Goal: Task Accomplishment & Management: Complete application form

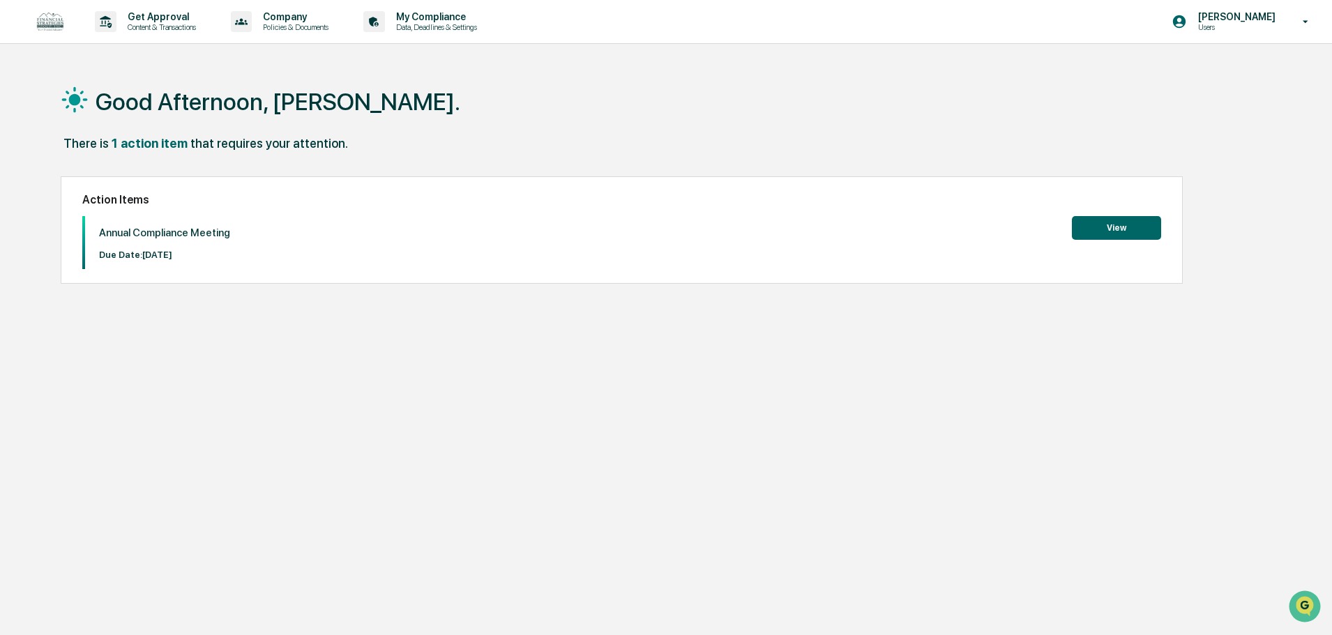
click at [1122, 225] on button "View" at bounding box center [1116, 228] width 89 height 24
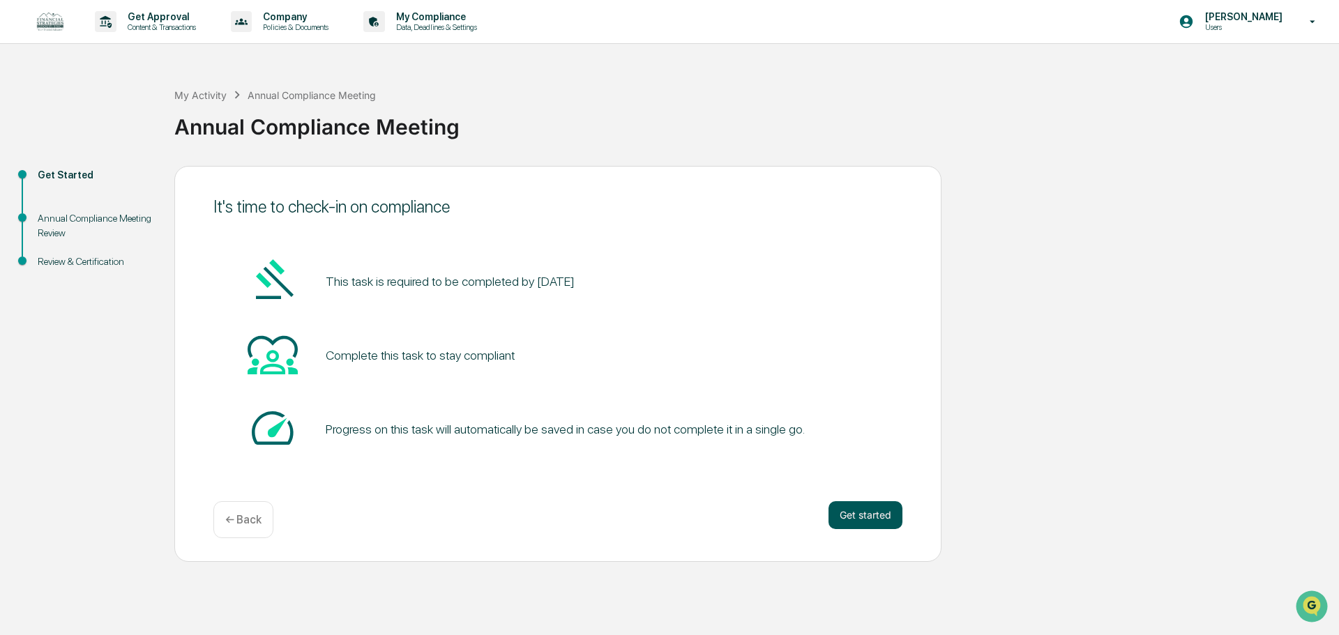
click at [848, 515] on button "Get started" at bounding box center [866, 516] width 74 height 28
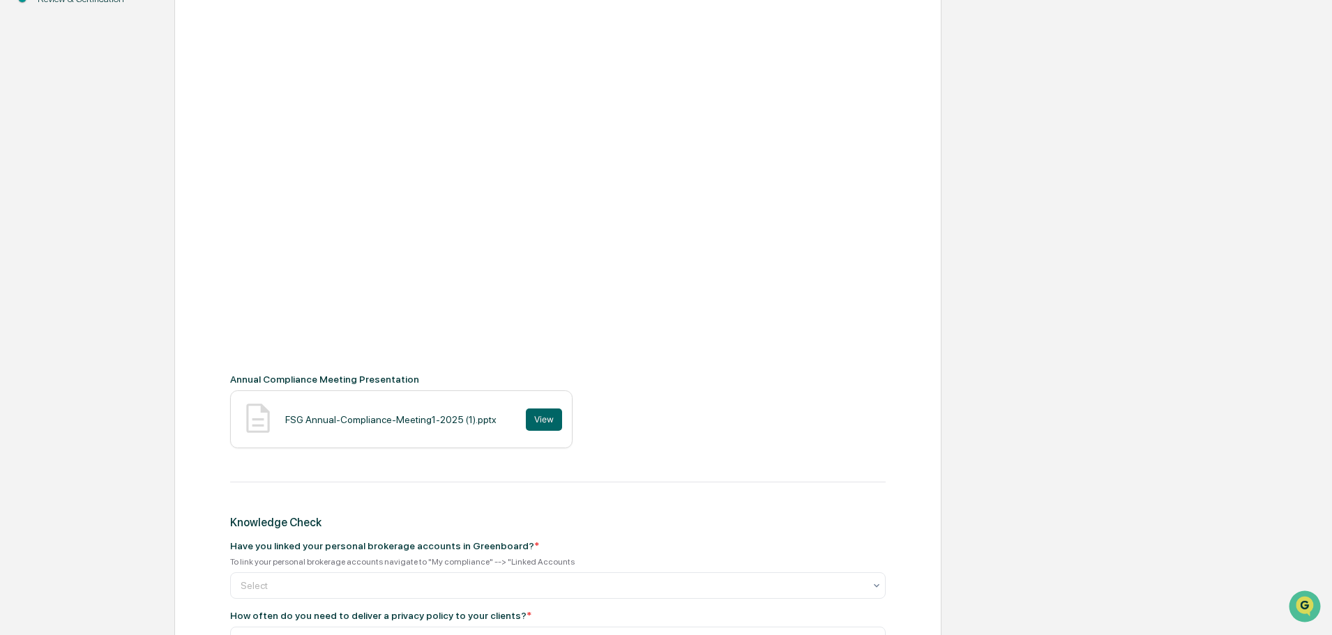
scroll to position [419, 0]
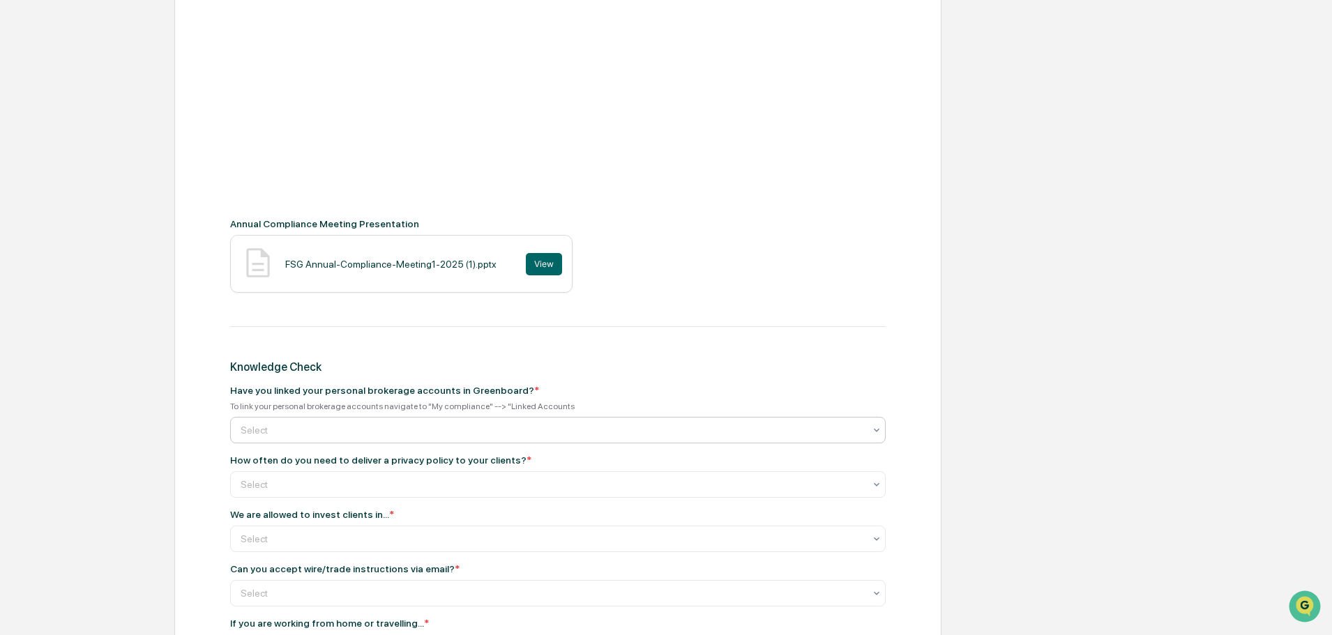
click at [287, 428] on div at bounding box center [553, 430] width 624 height 14
click at [664, 375] on div "Annual Compliance Meeting Recording Annual Compliance Meeting Presentation FSG …" at bounding box center [558, 306] width 656 height 968
click at [340, 484] on div at bounding box center [553, 485] width 624 height 14
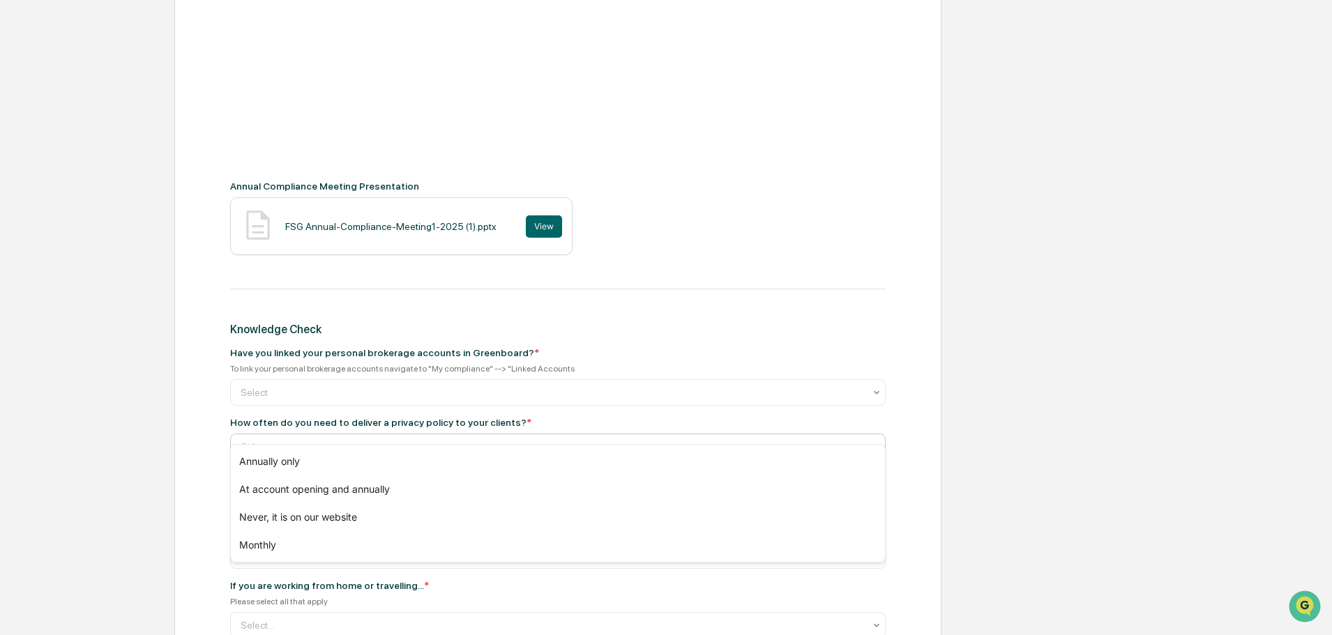
scroll to position [488, 0]
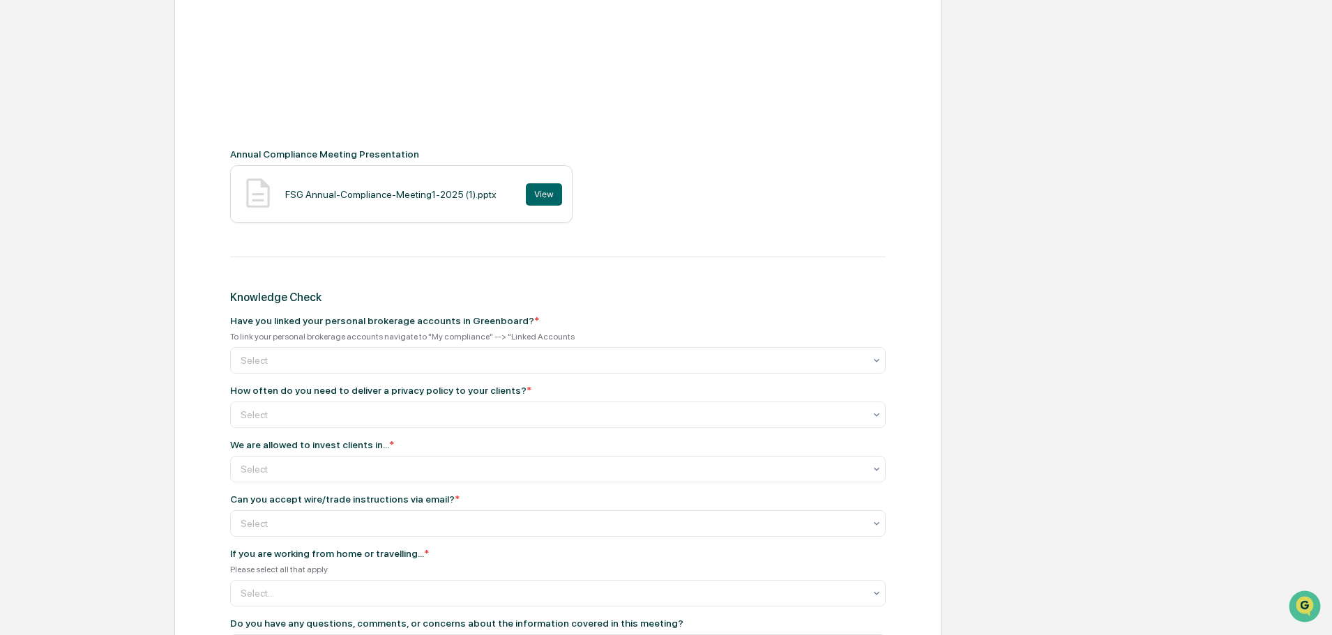
click at [535, 390] on div "How often do you need to deliver a privacy policy to your clients? *" at bounding box center [558, 390] width 656 height 11
click at [322, 472] on div at bounding box center [553, 469] width 624 height 14
click at [910, 407] on div "Annual Compliance Meeting Review Annual Compliance Meeting Recording Annual Com…" at bounding box center [557, 245] width 767 height 1134
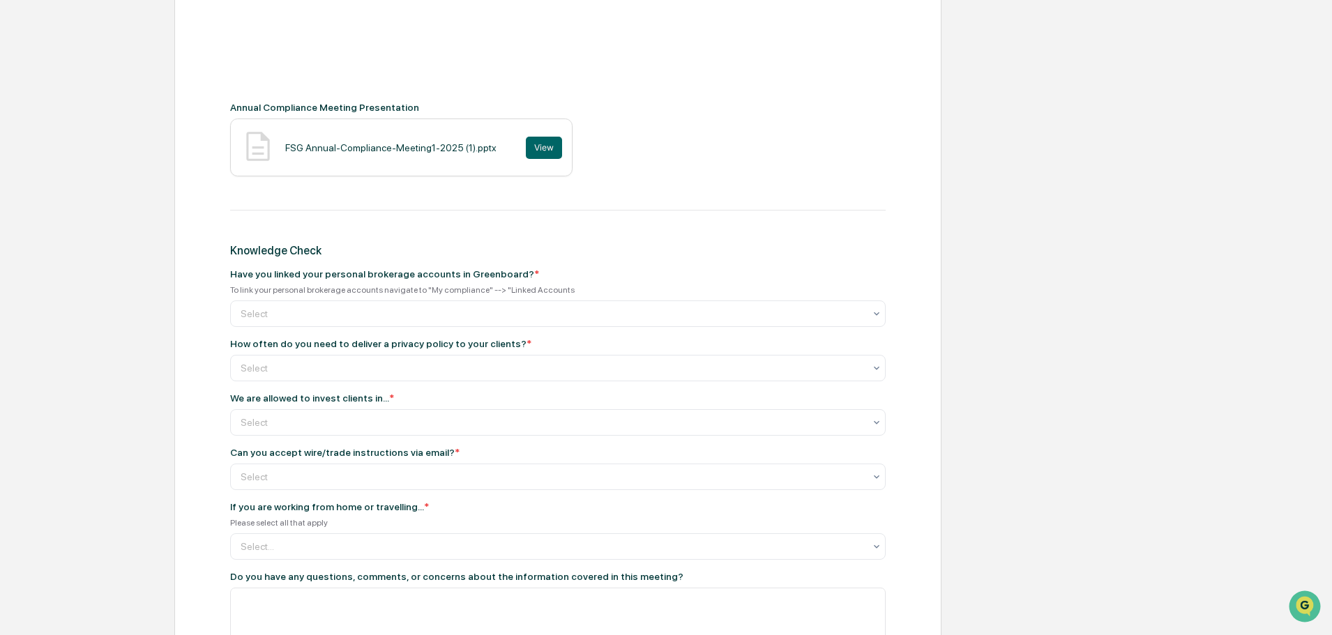
scroll to position [558, 0]
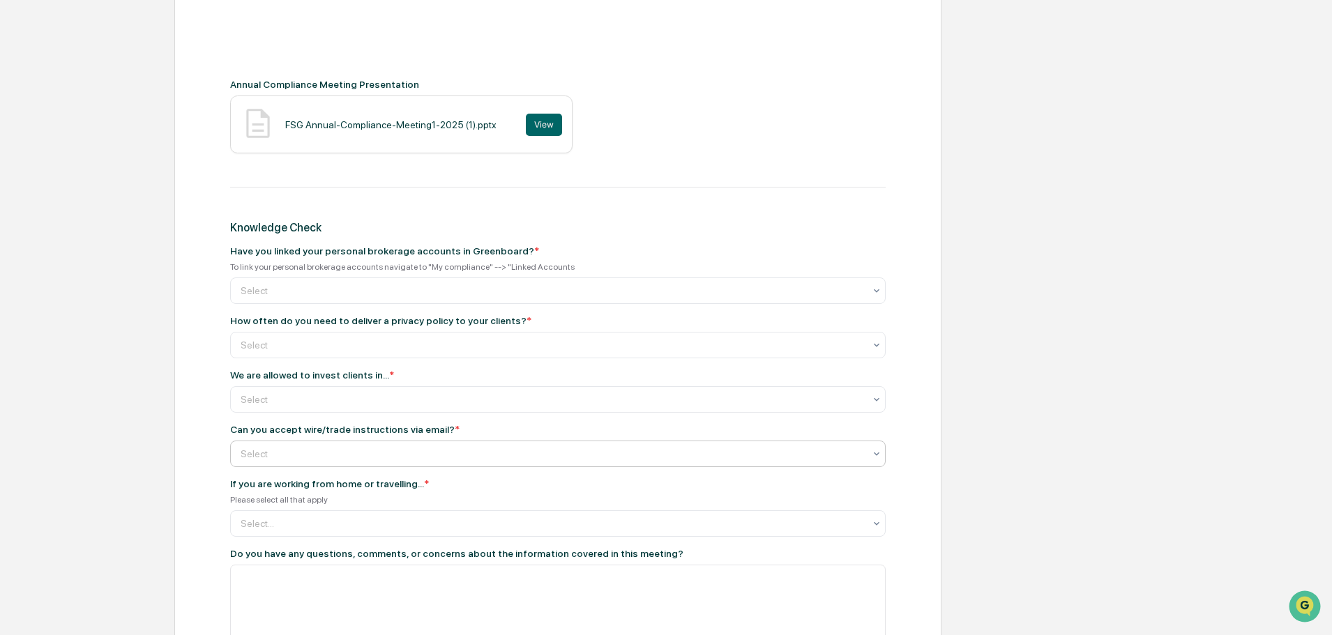
click at [384, 452] on div at bounding box center [553, 454] width 624 height 14
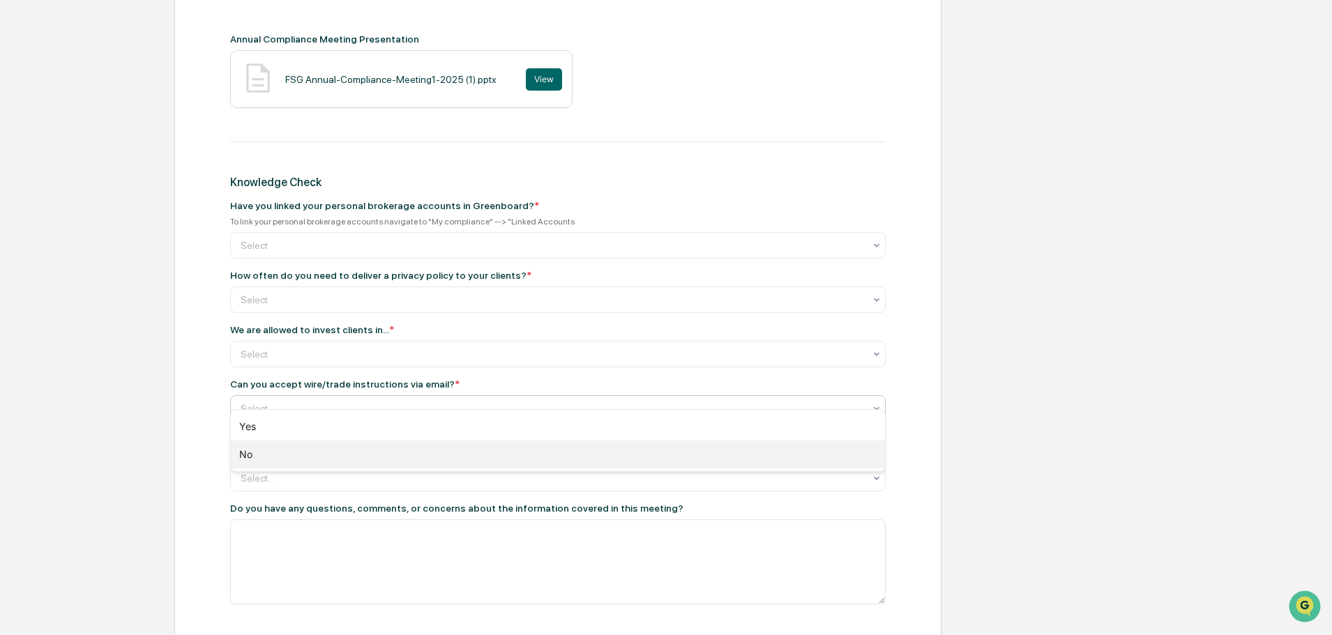
scroll to position [628, 0]
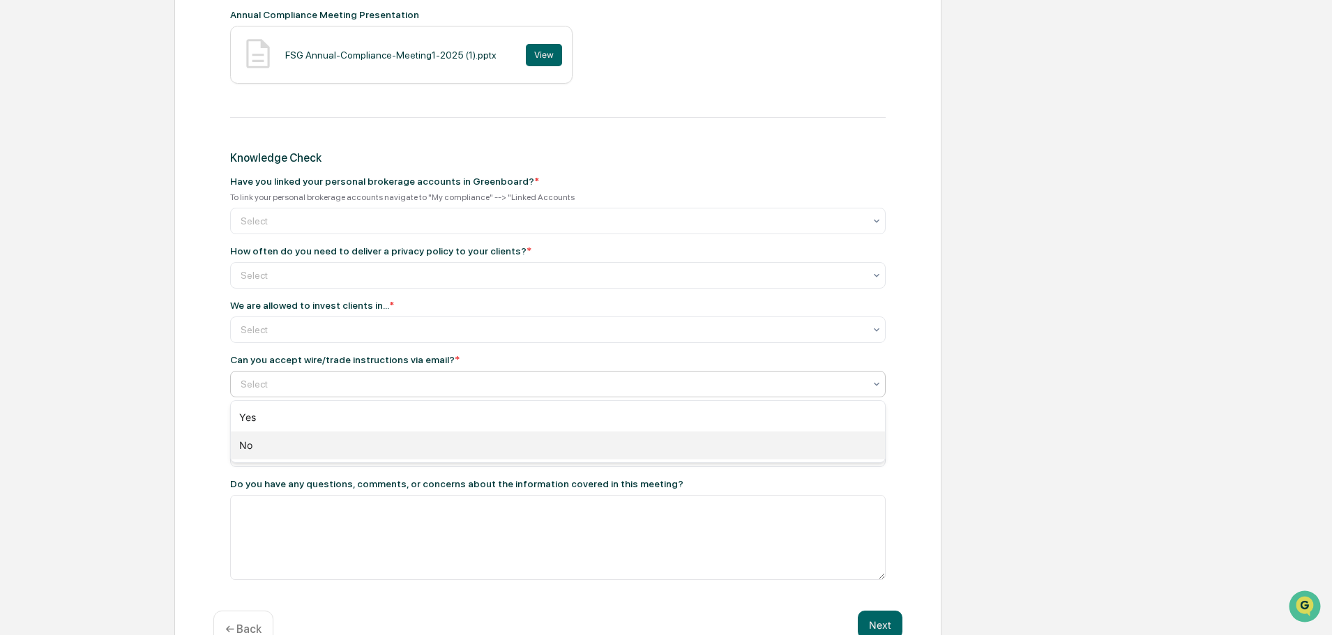
click at [388, 452] on div "No" at bounding box center [558, 446] width 654 height 28
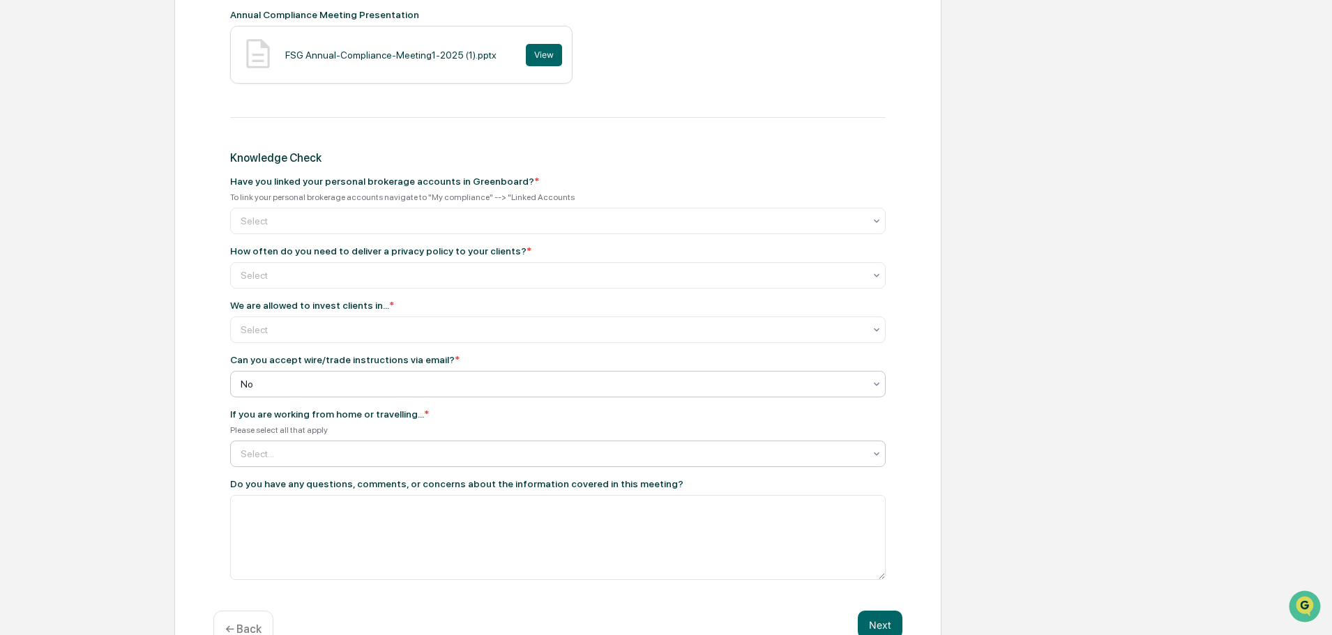
click at [385, 455] on div at bounding box center [553, 454] width 624 height 14
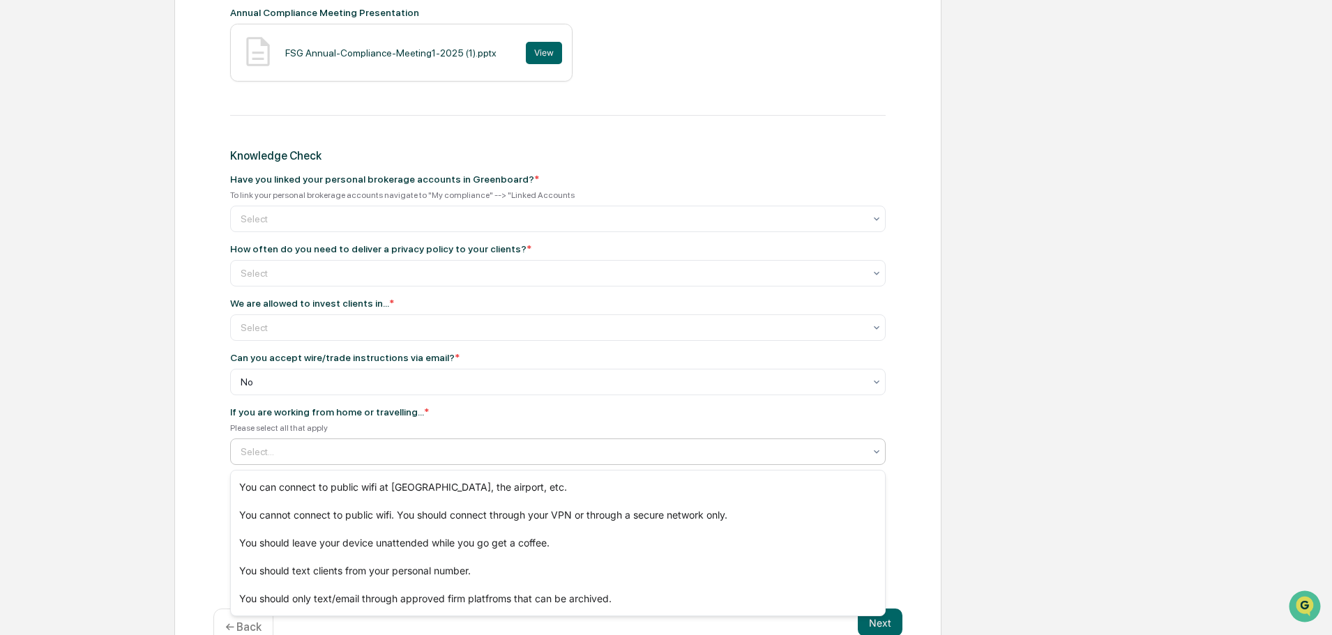
scroll to position [664, 0]
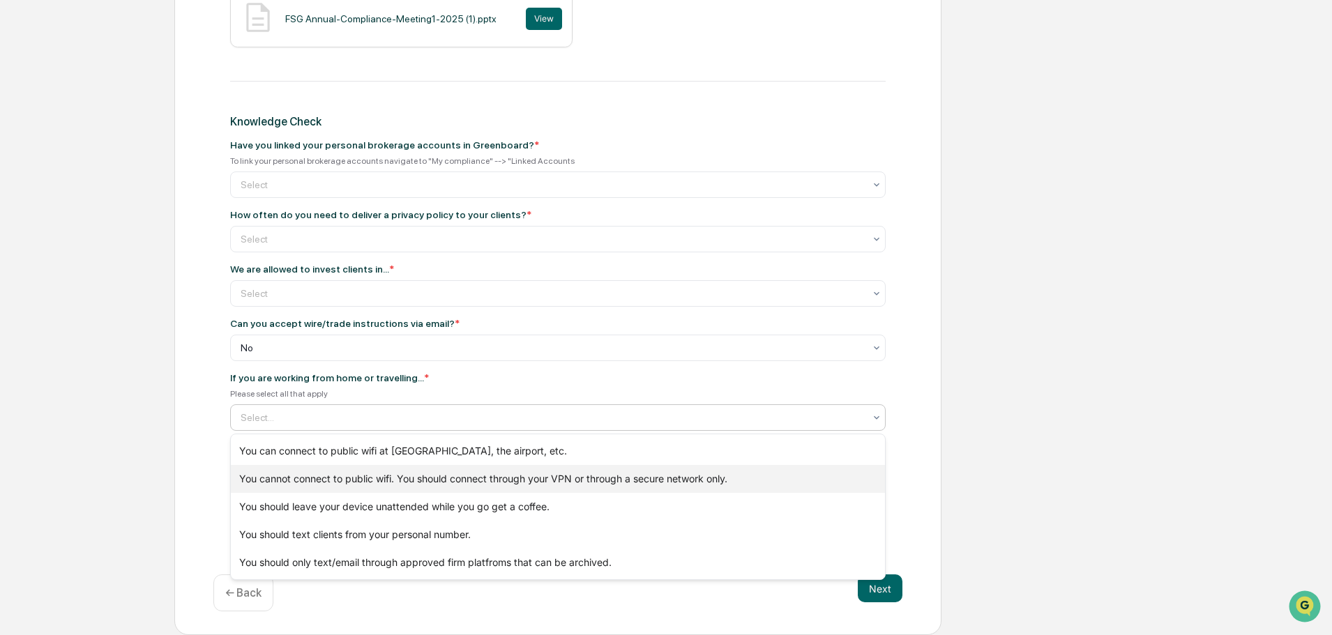
click at [386, 479] on div "You cannot connect to public wifi. You should connect through your VPN or throu…" at bounding box center [558, 479] width 654 height 28
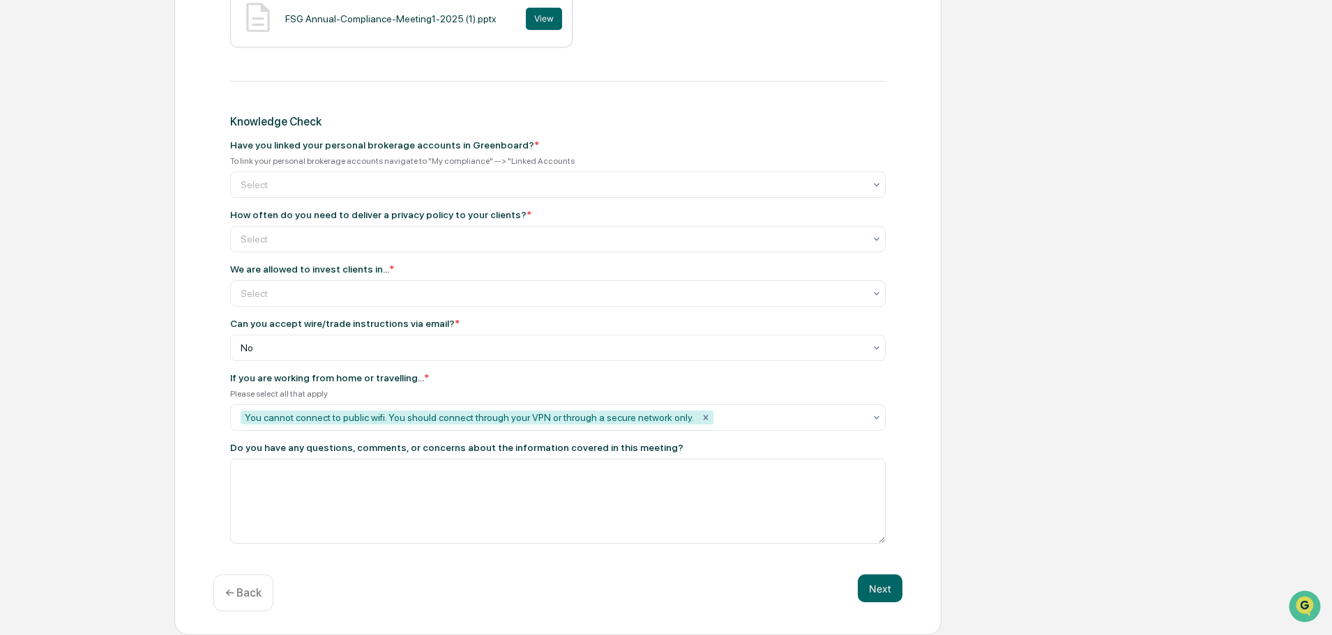
click at [538, 385] on div "If you are working from home or travelling... * Please select all that apply Yo…" at bounding box center [558, 401] width 656 height 59
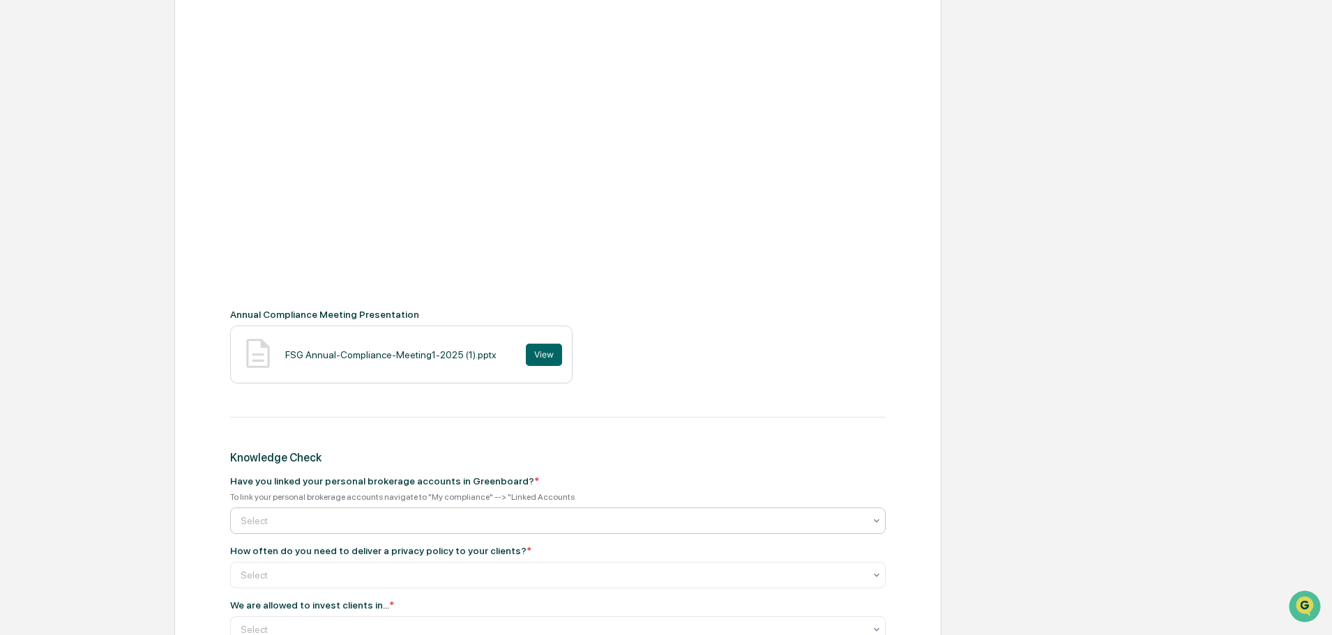
scroll to position [349, 0]
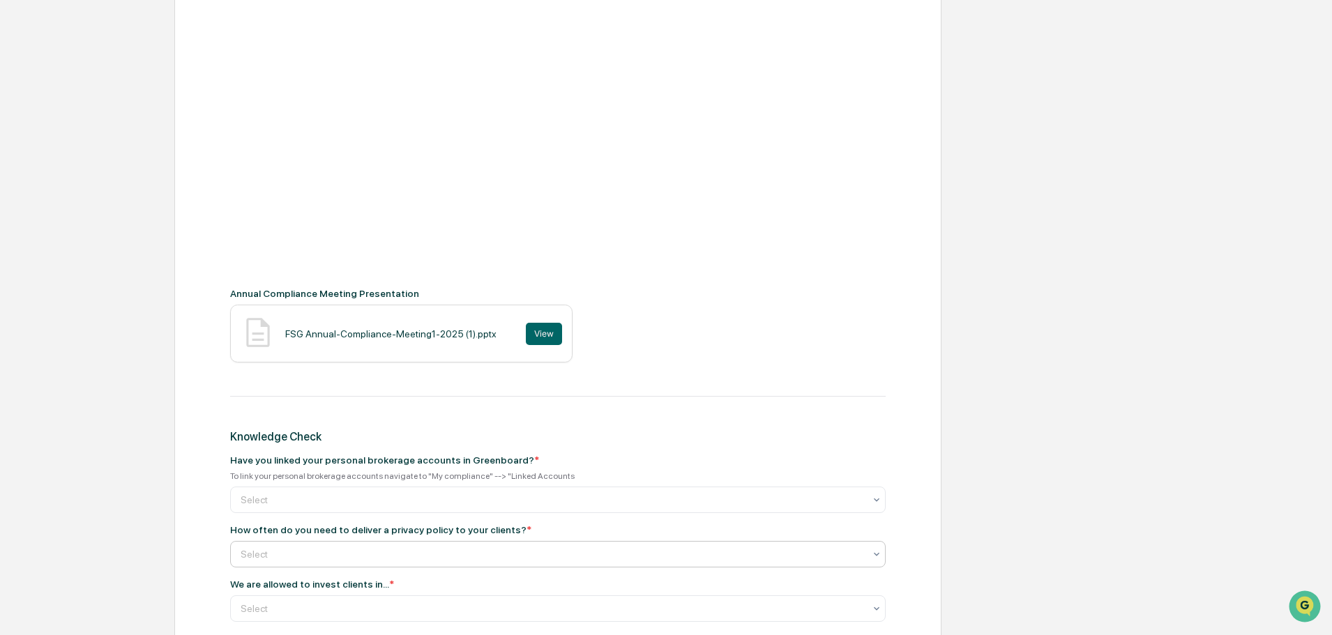
click at [562, 552] on div at bounding box center [553, 555] width 624 height 14
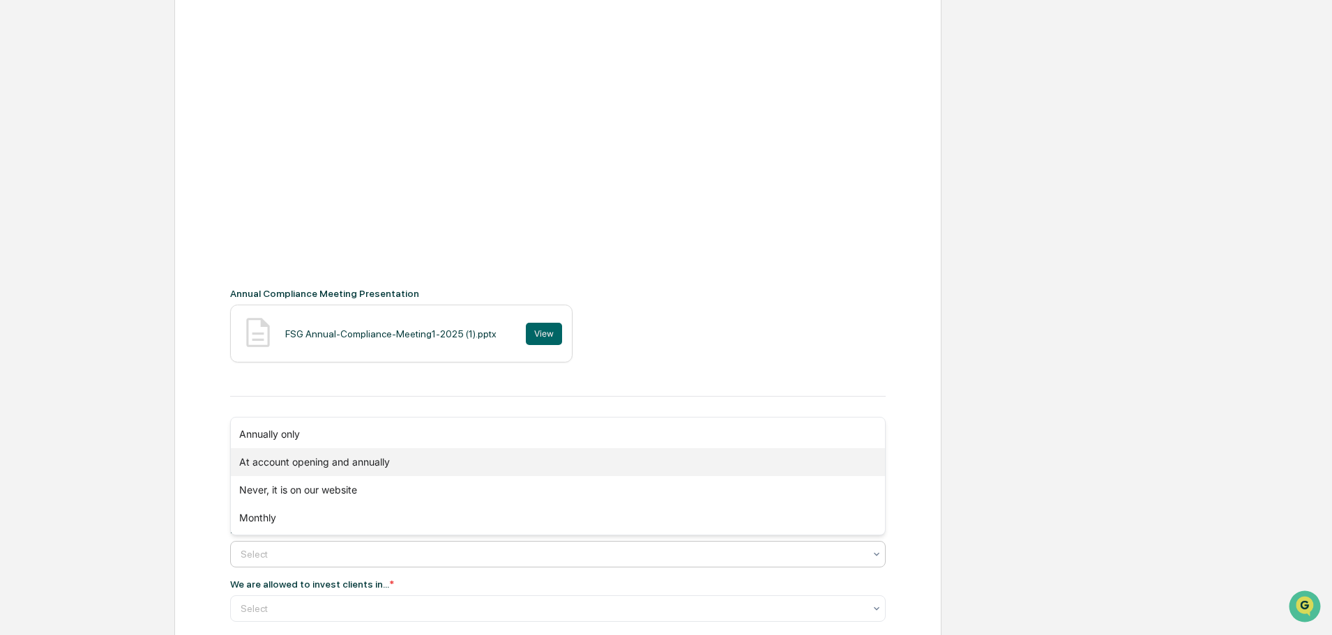
click at [461, 460] on div "At account opening and annually" at bounding box center [558, 463] width 654 height 28
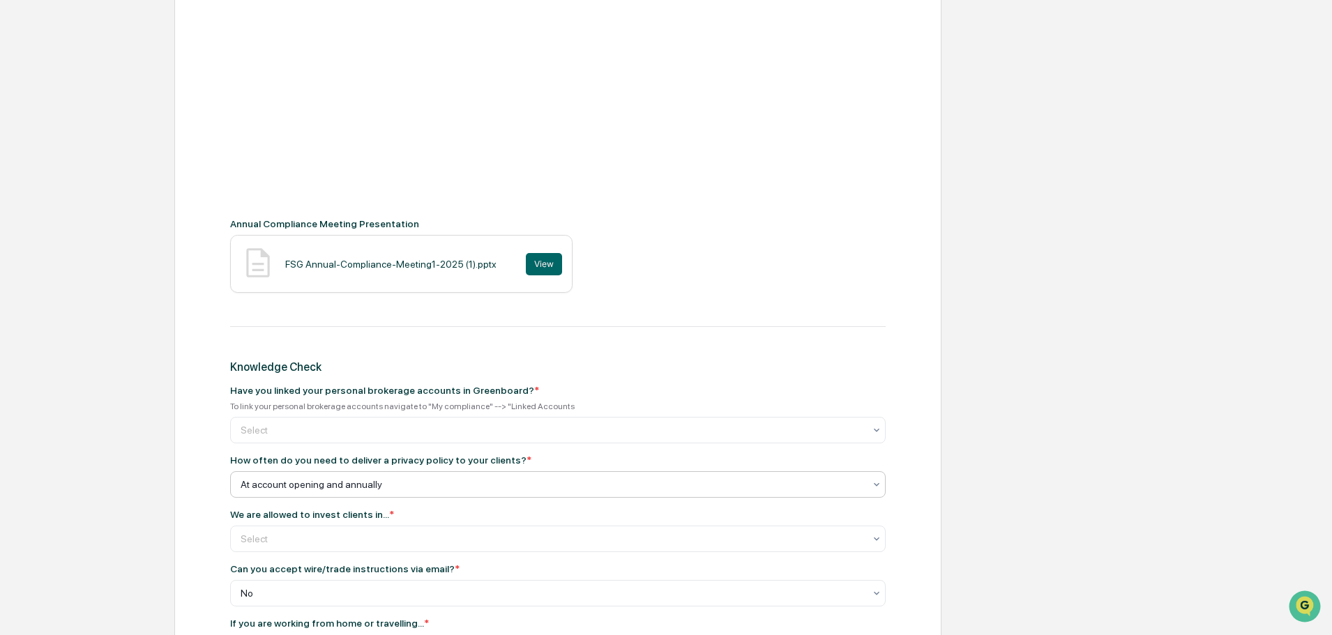
scroll to position [488, 0]
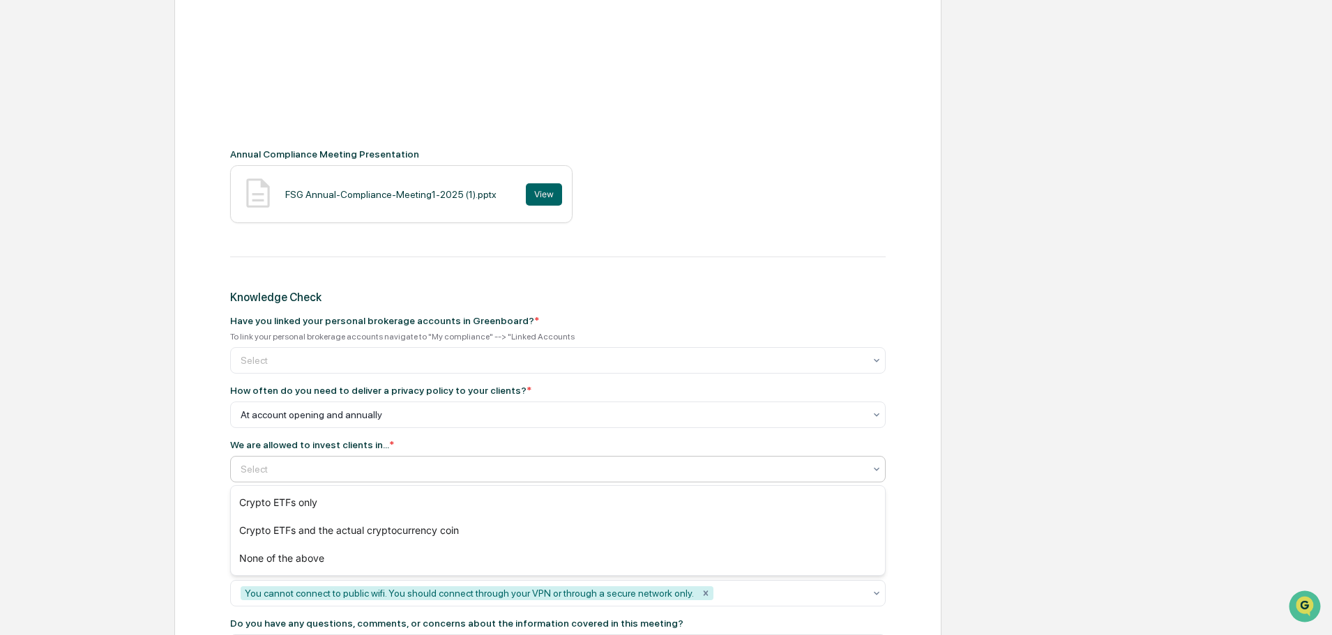
click at [414, 465] on div at bounding box center [553, 469] width 624 height 14
click at [619, 442] on div "We are allowed to invest clients in... *" at bounding box center [558, 444] width 656 height 11
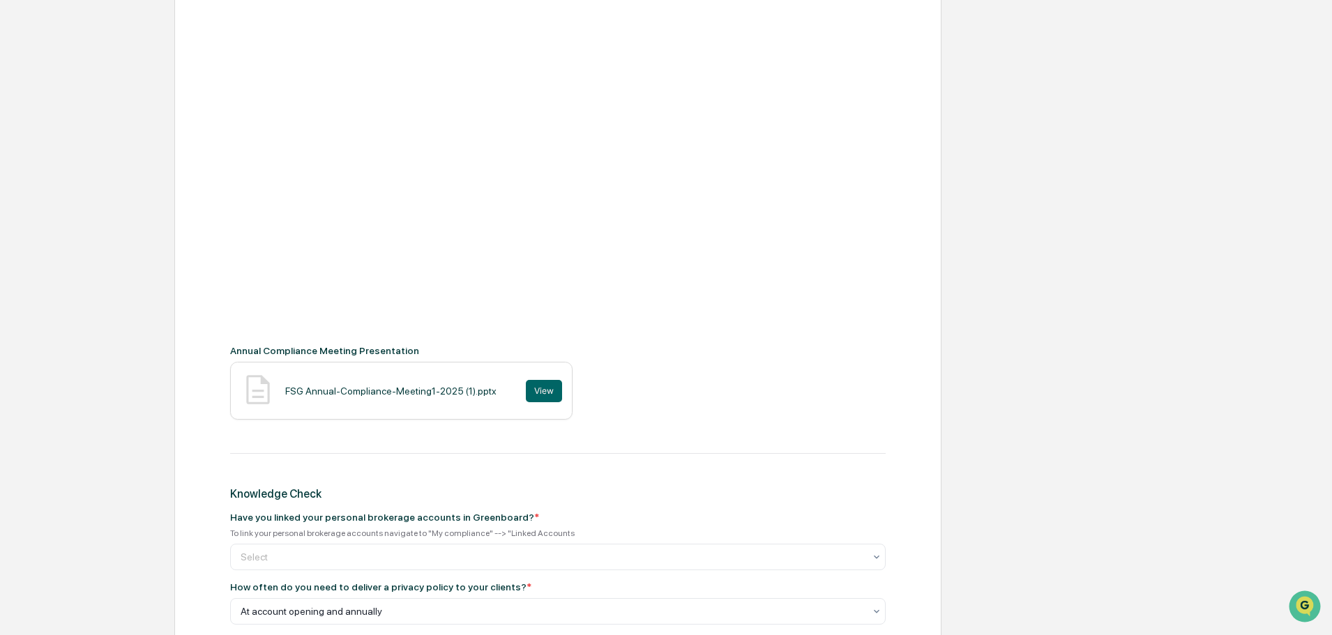
scroll to position [349, 0]
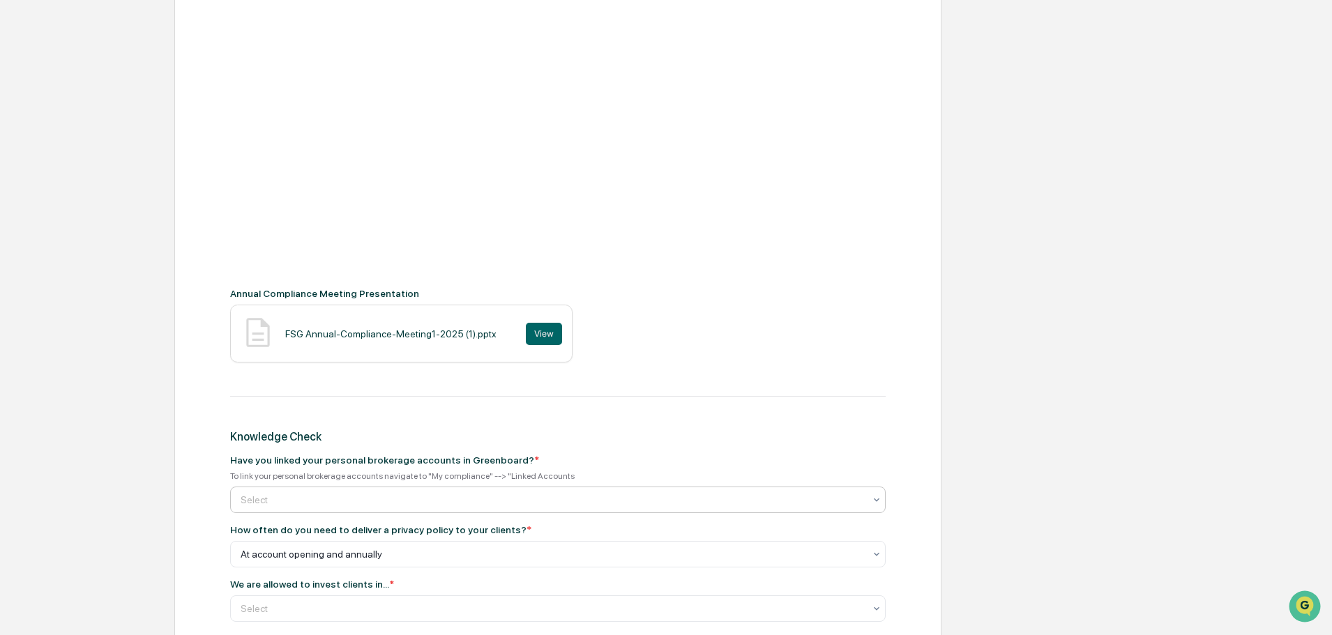
click at [324, 506] on div at bounding box center [553, 500] width 624 height 14
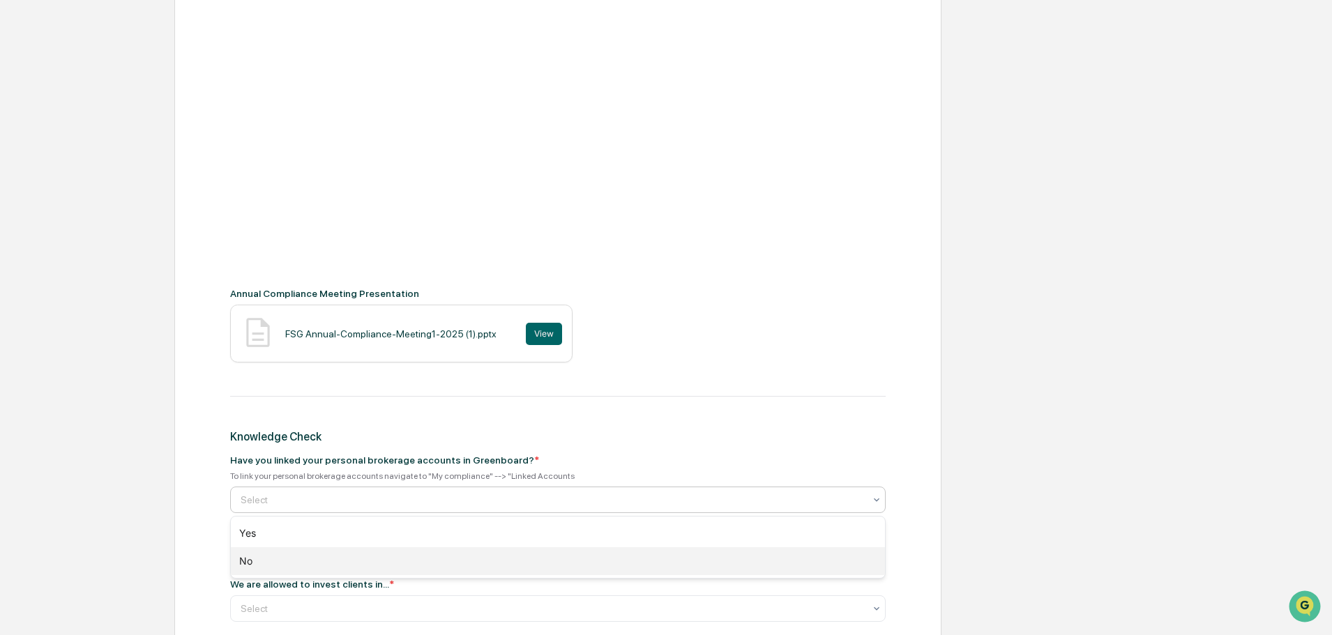
click at [309, 552] on div "No" at bounding box center [558, 562] width 654 height 28
click at [333, 497] on div at bounding box center [553, 500] width 624 height 14
click at [305, 569] on div "No" at bounding box center [558, 562] width 654 height 28
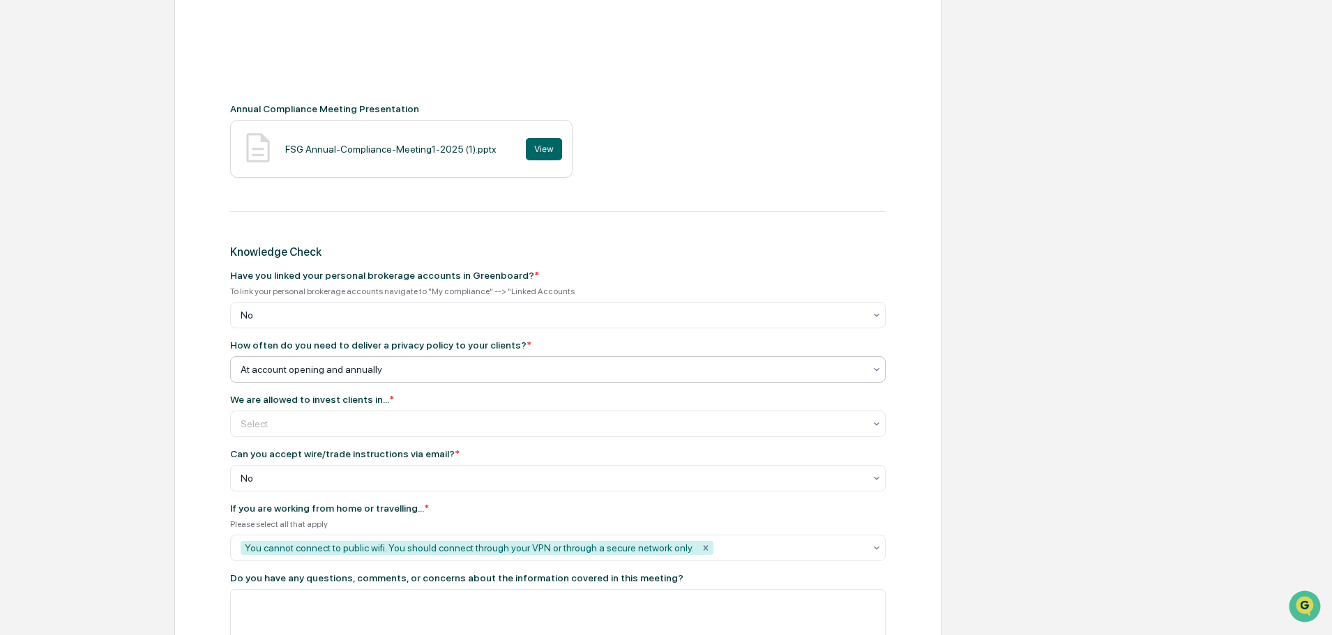
scroll to position [558, 0]
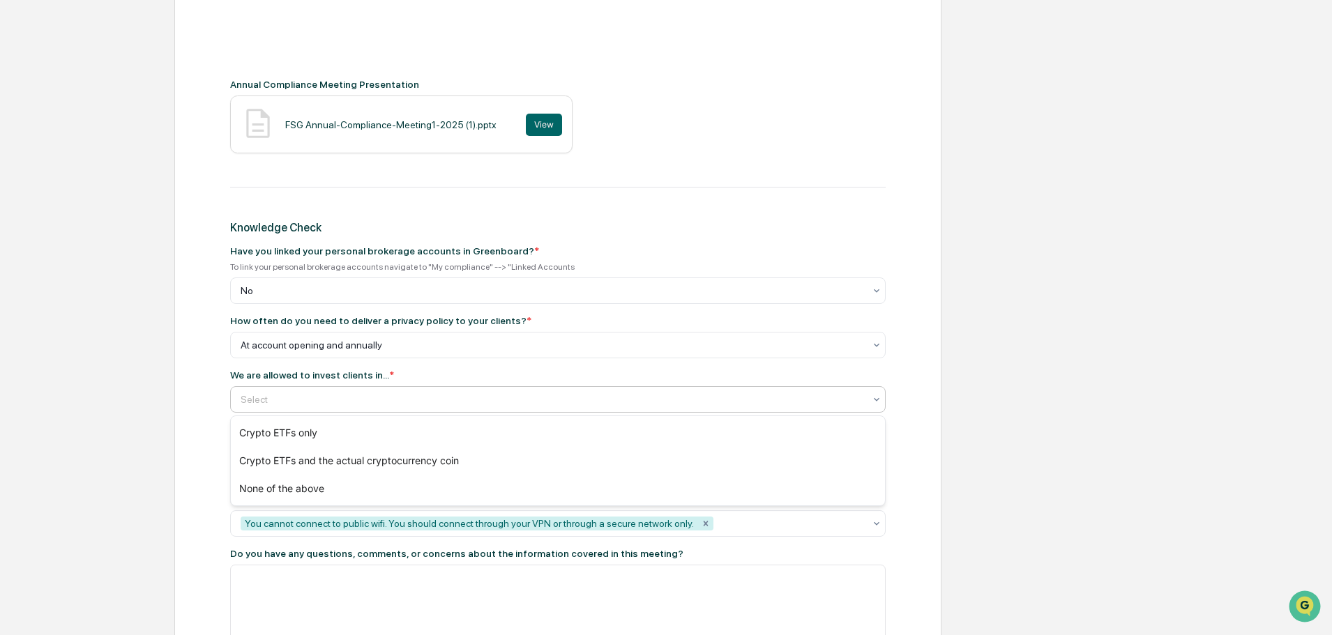
click at [474, 405] on div at bounding box center [553, 400] width 624 height 14
click at [484, 442] on div "Crypto ETFs only" at bounding box center [558, 433] width 654 height 28
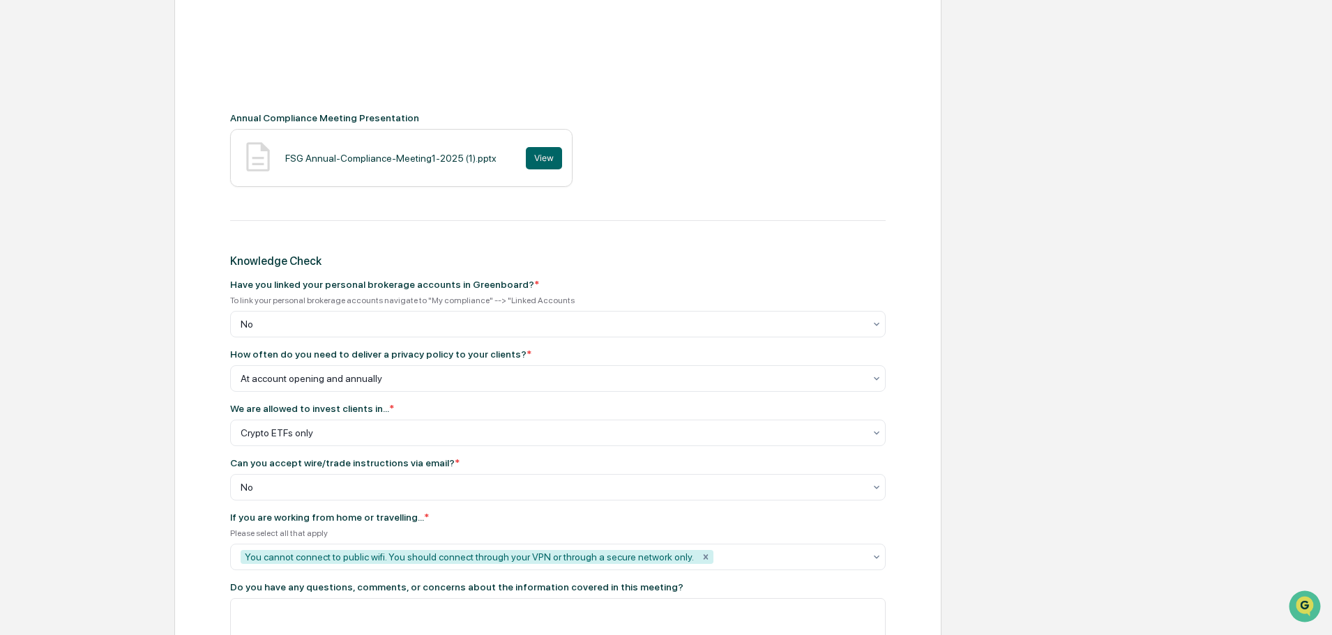
scroll to position [594, 0]
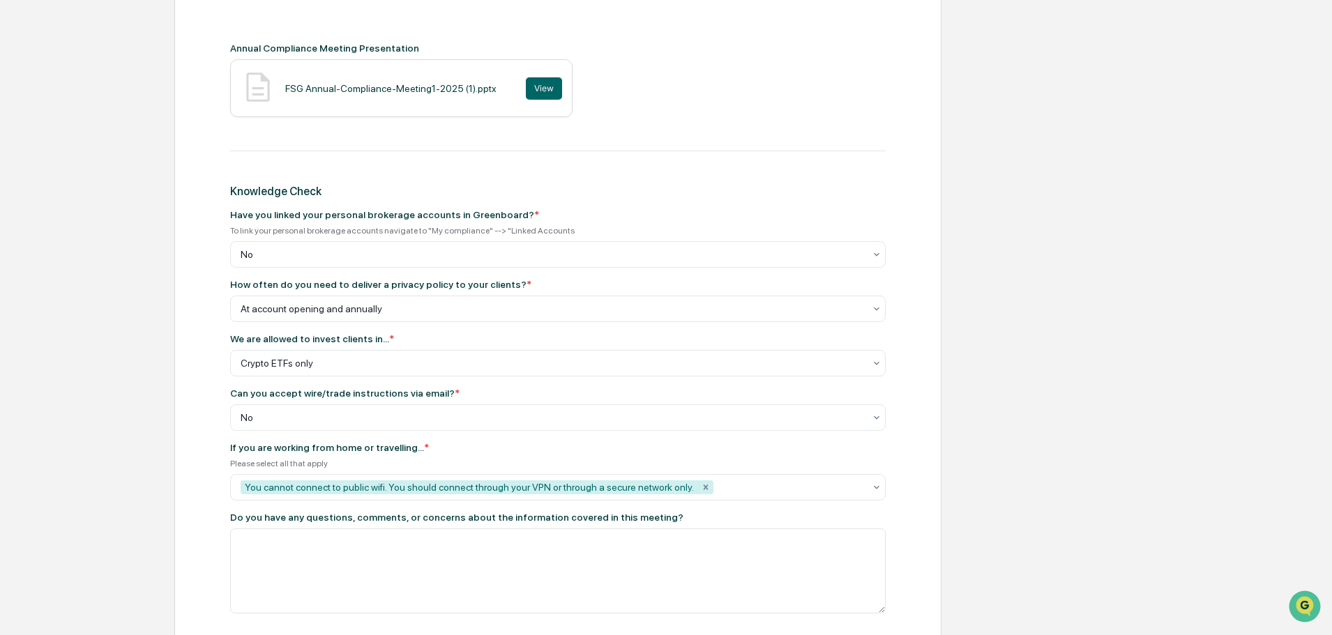
click at [910, 402] on div "Annual Compliance Meeting Review Annual Compliance Meeting Recording Annual Com…" at bounding box center [557, 139] width 767 height 1134
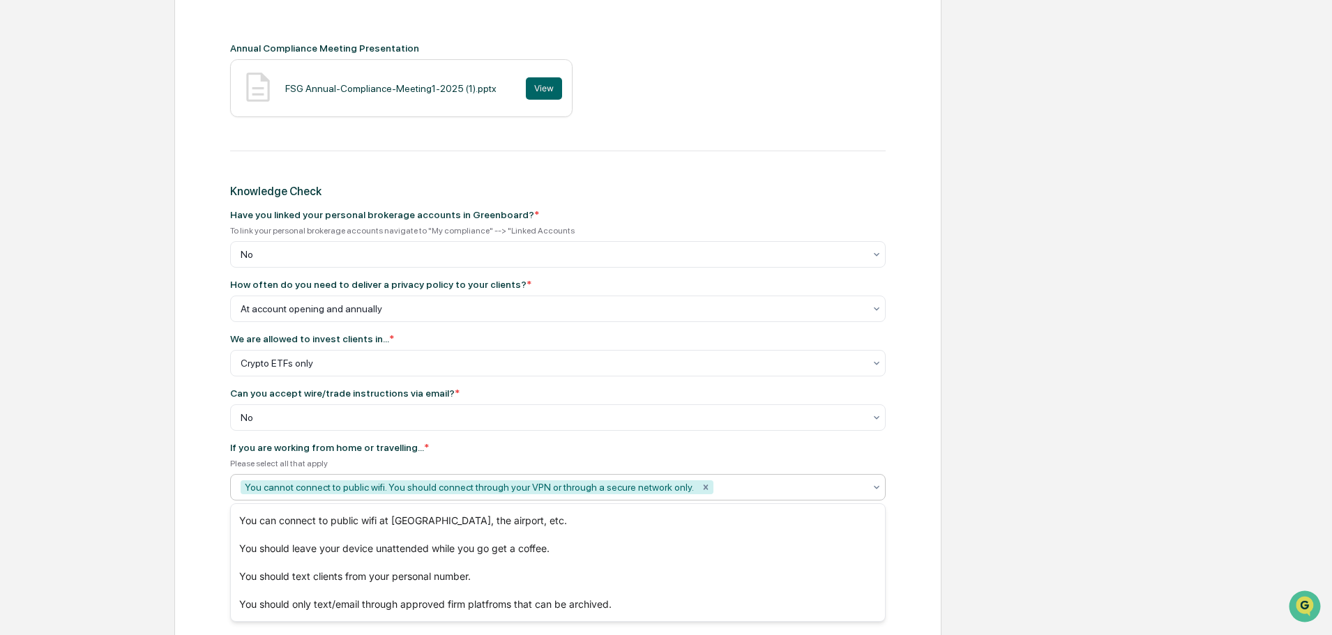
click at [790, 488] on div at bounding box center [790, 488] width 148 height 14
click at [701, 488] on icon "Remove You cannot connect to public wifi. You should connect through your VPN o…" at bounding box center [706, 488] width 10 height 10
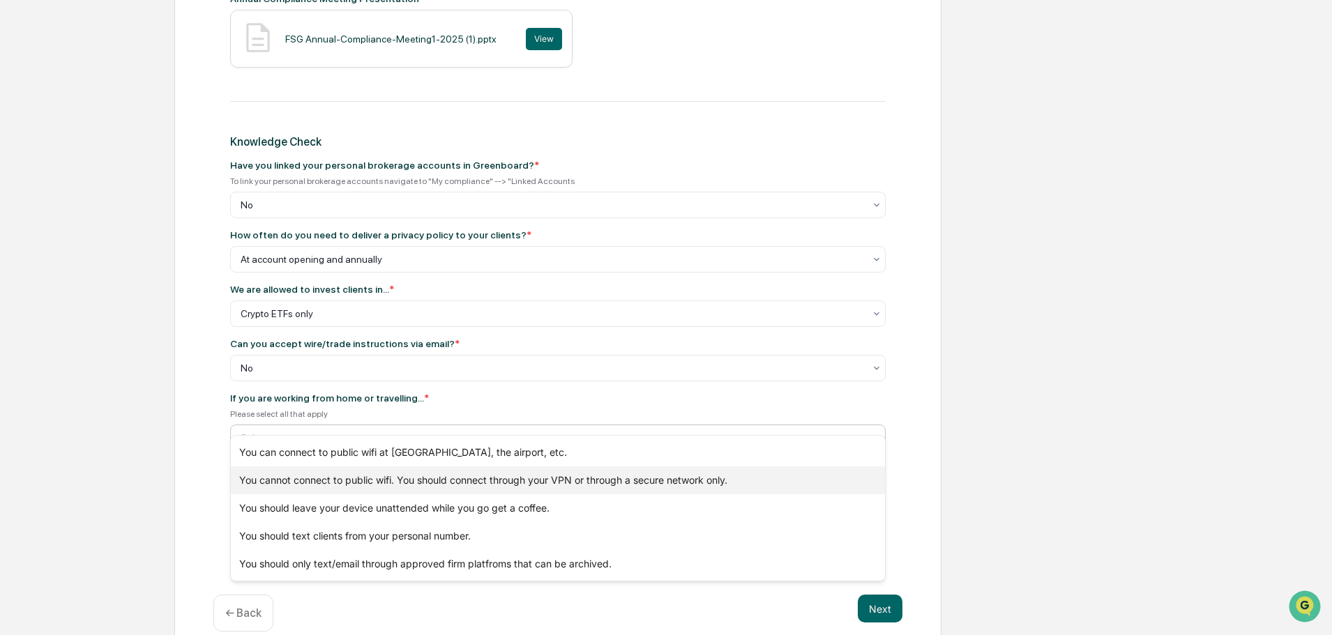
scroll to position [664, 0]
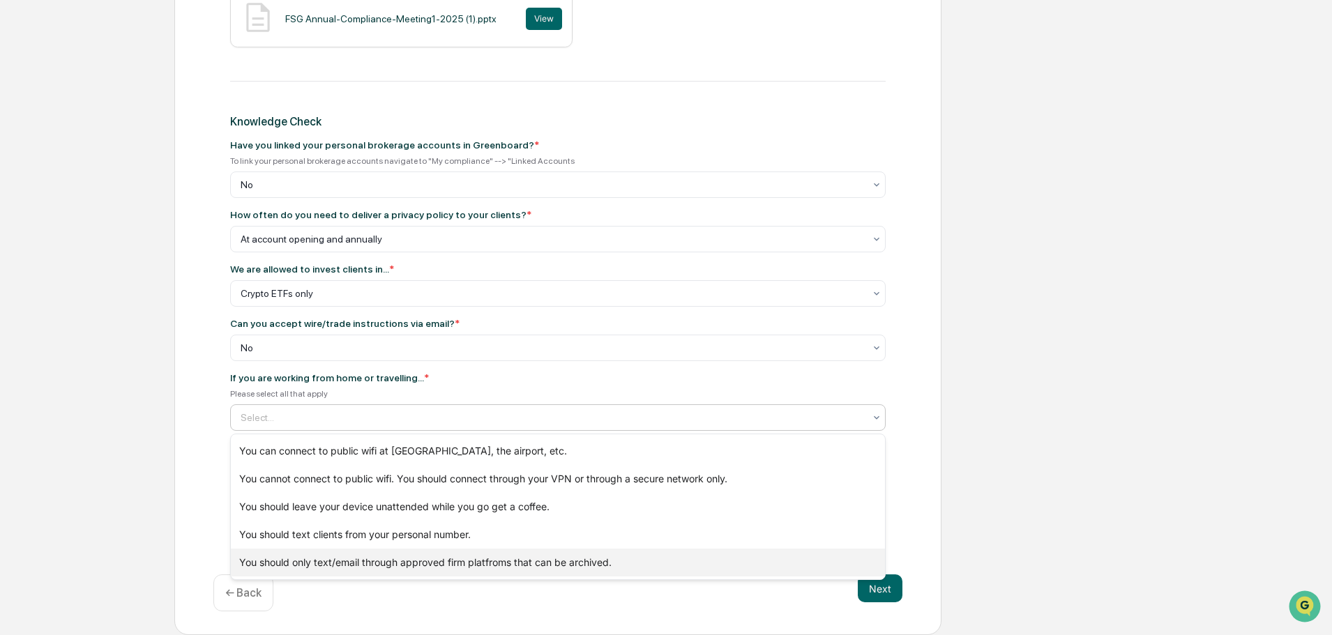
click at [468, 557] on div "You should only text/email through approved firm platfroms that can be archived." at bounding box center [558, 563] width 654 height 28
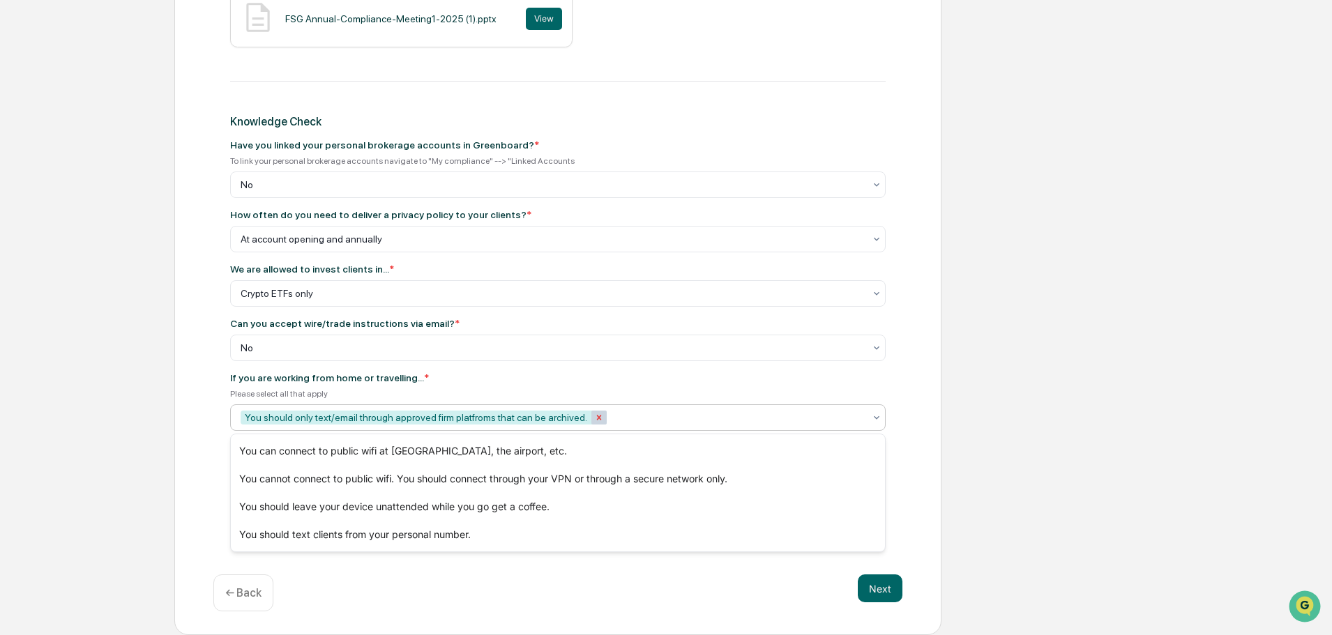
click at [594, 416] on icon "Remove You should only text/email through approved firm platfroms that can be a…" at bounding box center [599, 418] width 10 height 10
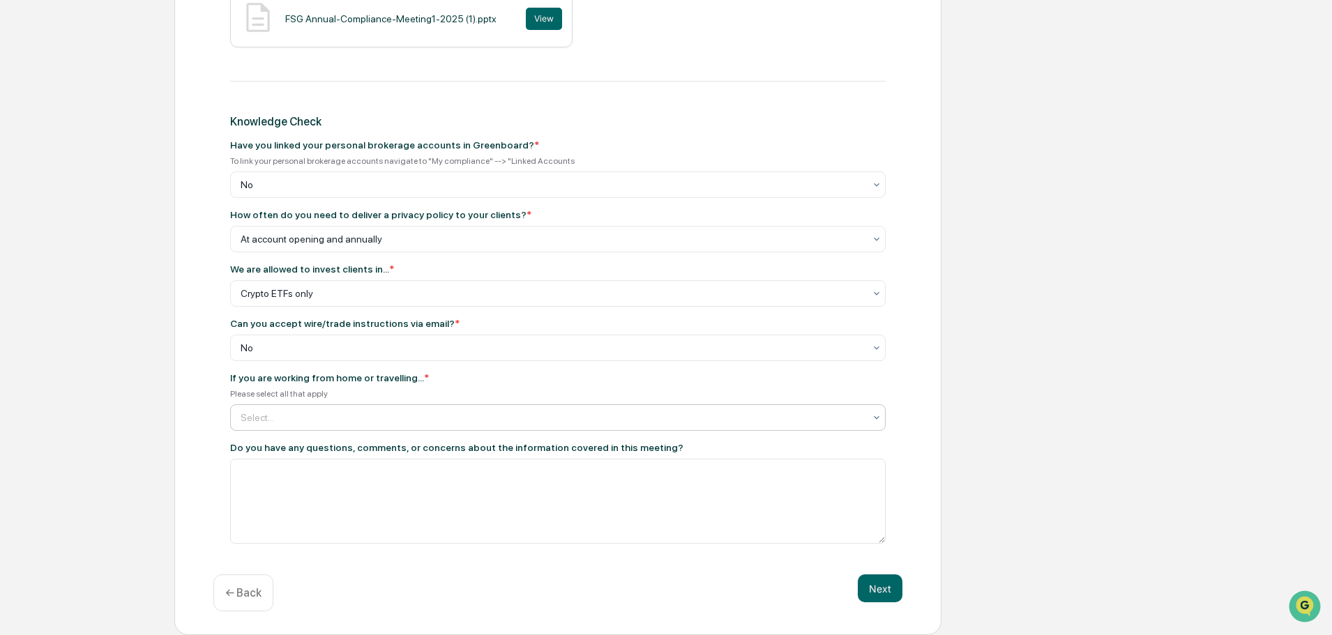
click at [359, 416] on div at bounding box center [553, 418] width 624 height 14
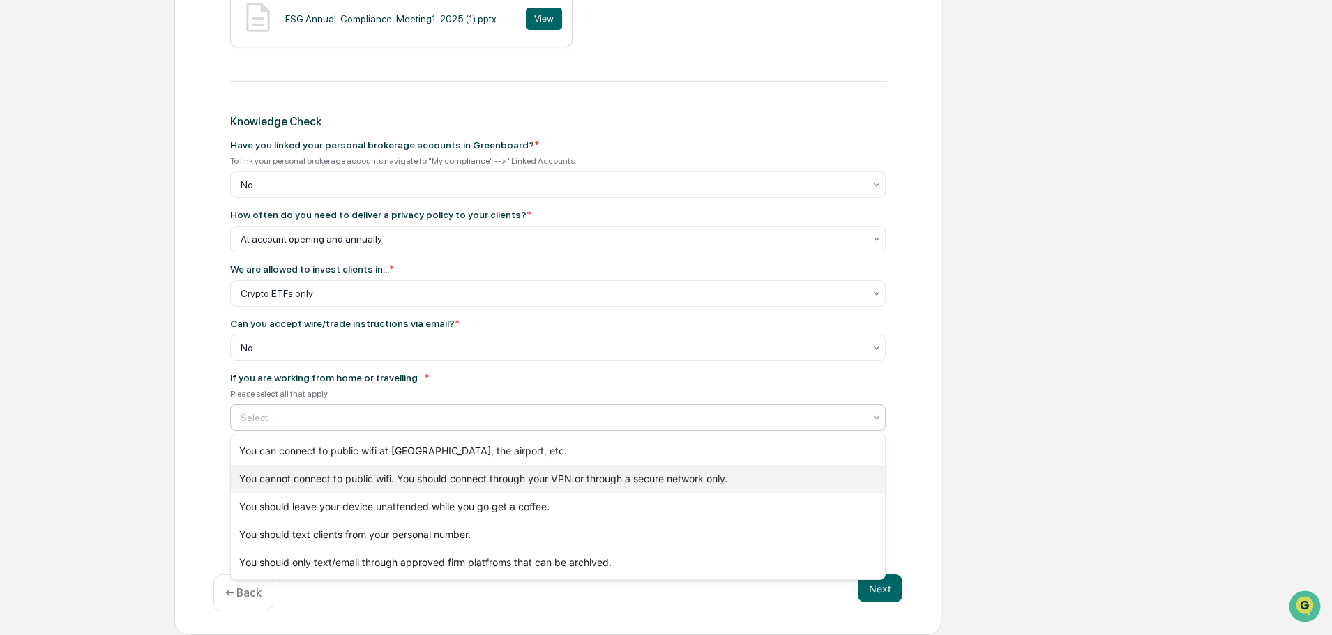
click at [476, 480] on div "You cannot connect to public wifi. You should connect through your VPN or throu…" at bounding box center [558, 479] width 654 height 28
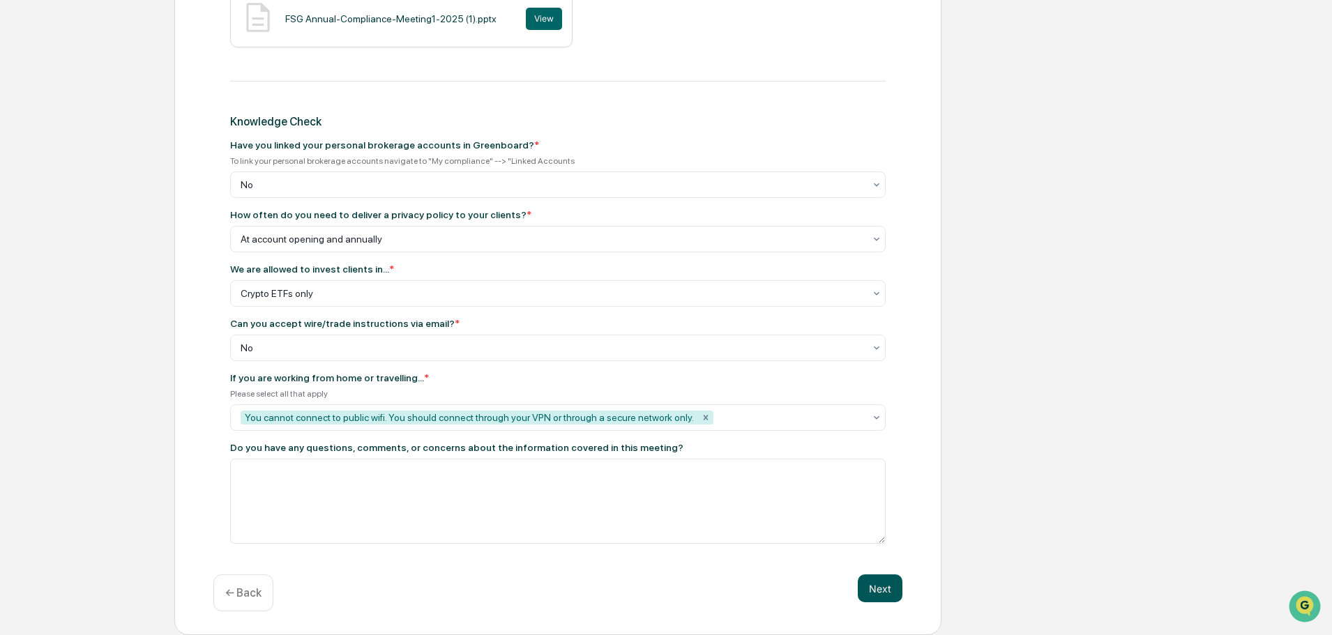
click at [885, 587] on button "Next" at bounding box center [880, 589] width 45 height 28
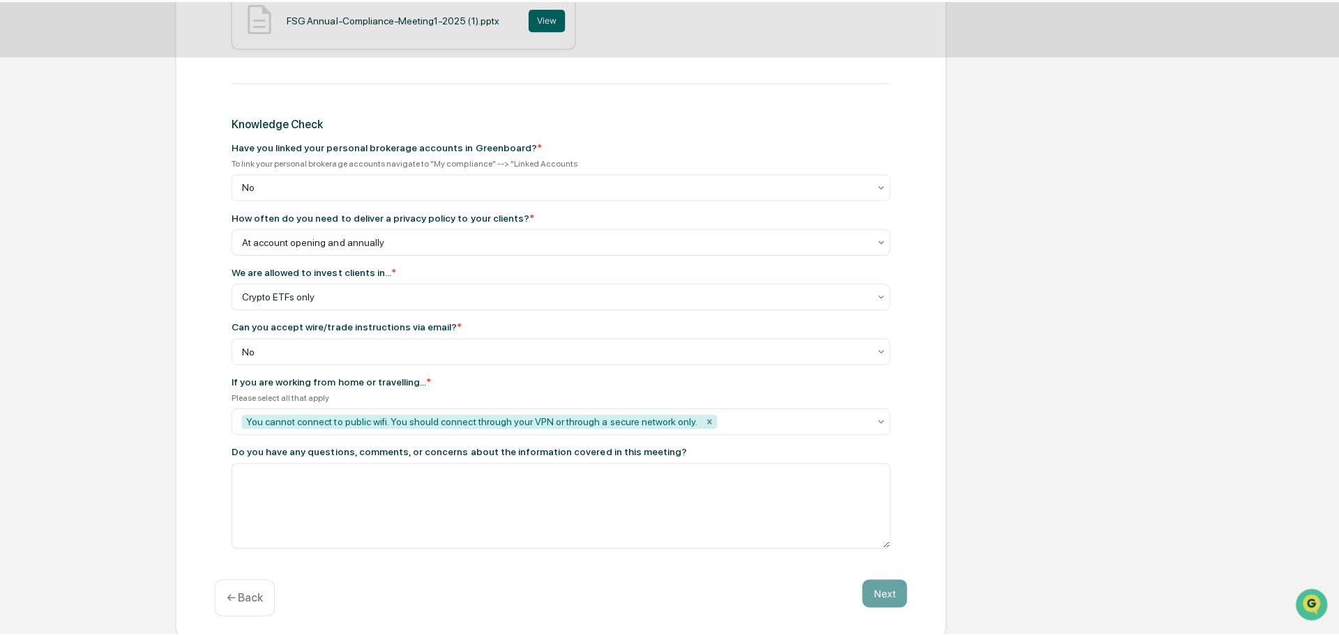
scroll to position [0, 0]
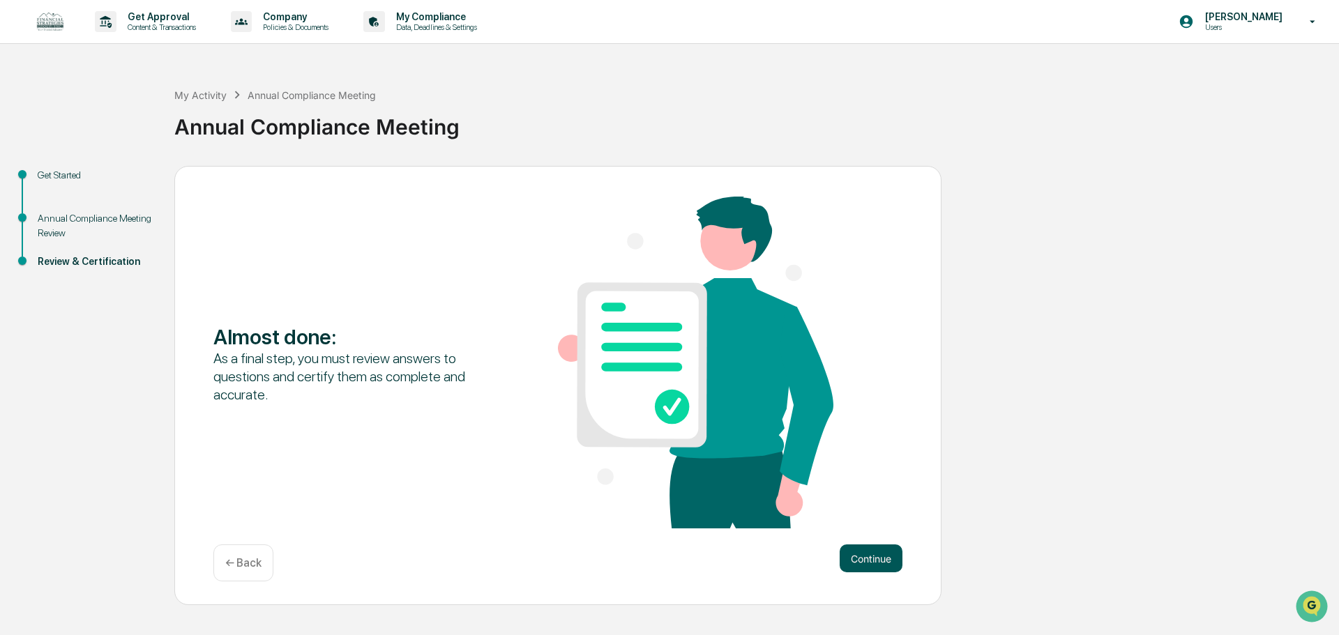
click at [871, 557] on button "Continue" at bounding box center [871, 559] width 63 height 28
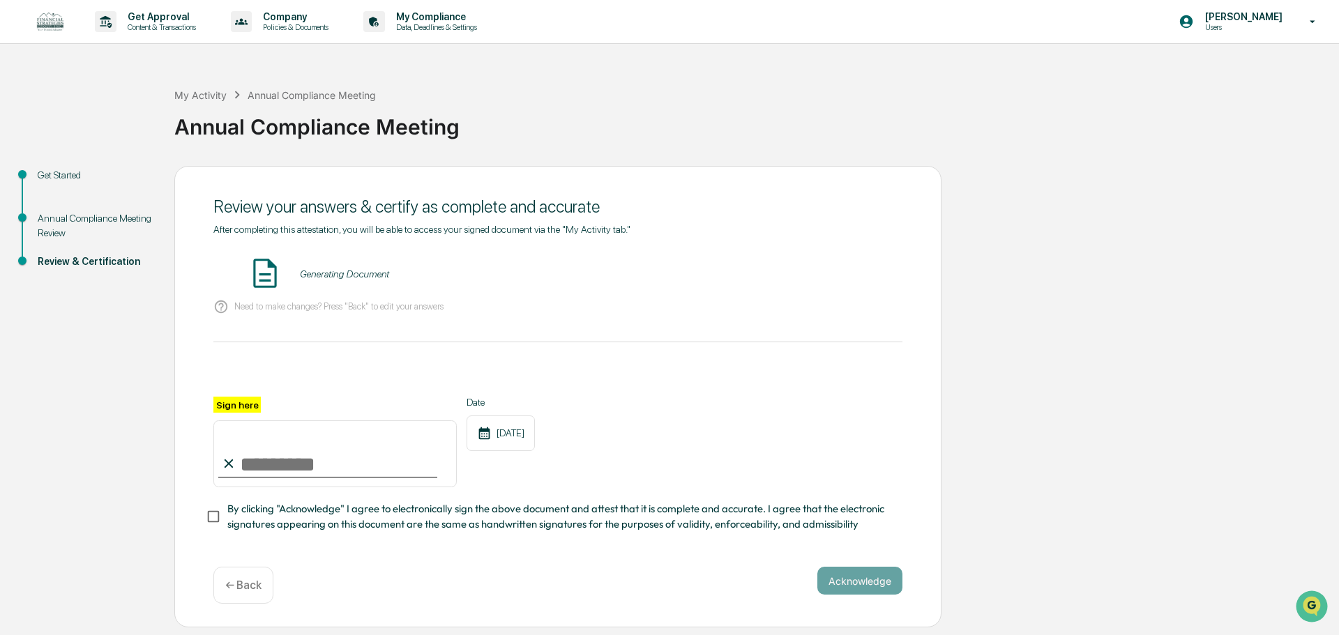
click at [305, 456] on input "Sign here" at bounding box center [334, 454] width 243 height 67
click at [301, 463] on input "Sign here" at bounding box center [334, 454] width 243 height 67
type input "**********"
click at [760, 416] on div "**********" at bounding box center [557, 442] width 689 height 91
click at [253, 273] on img at bounding box center [265, 273] width 35 height 35
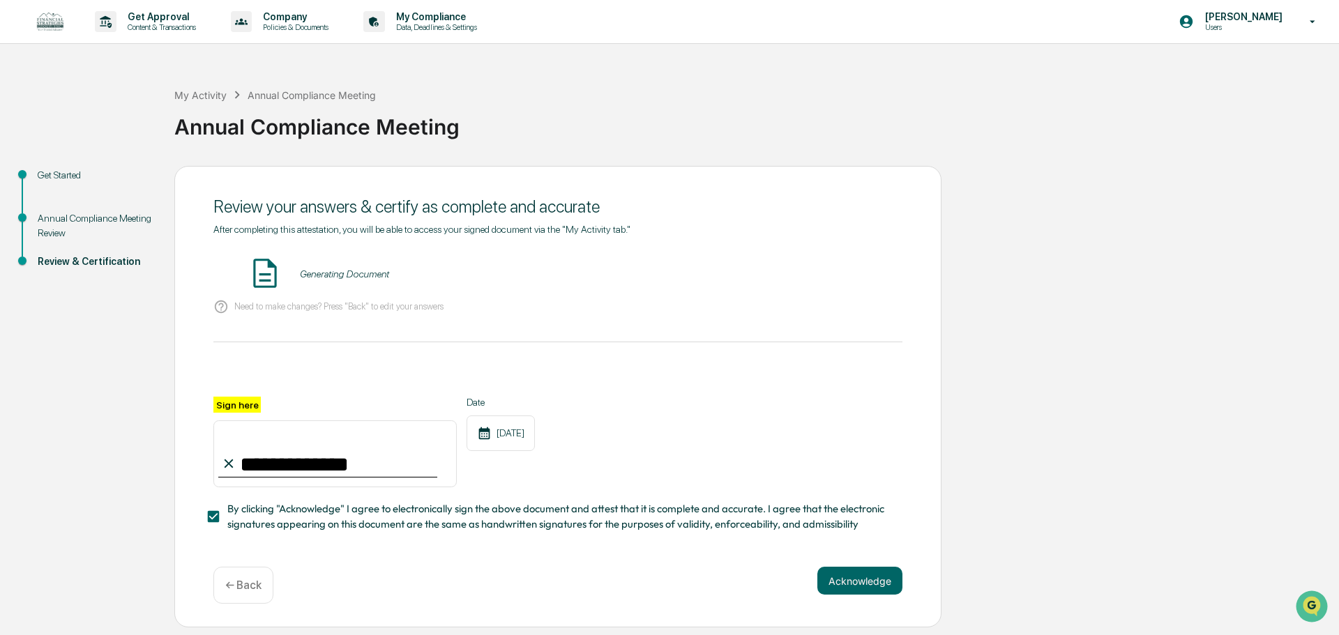
click at [349, 278] on div "Generating Document" at bounding box center [344, 274] width 89 height 11
click at [808, 277] on button "VIEW" at bounding box center [823, 274] width 91 height 24
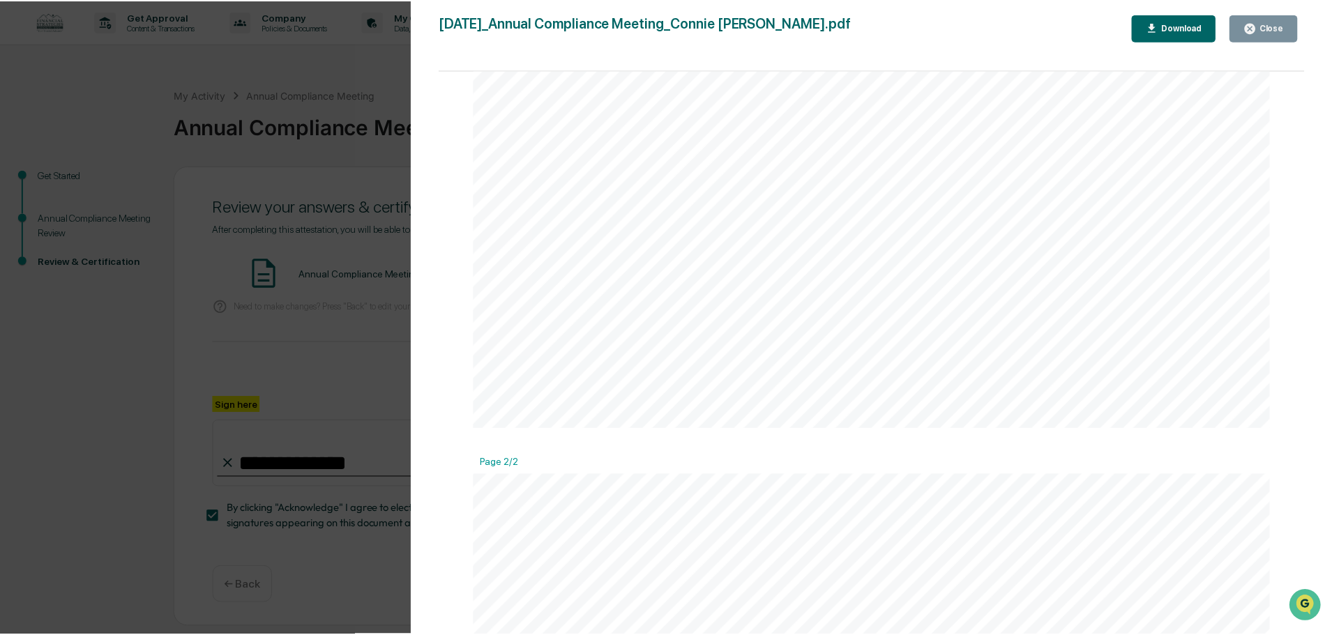
scroll to position [801, 0]
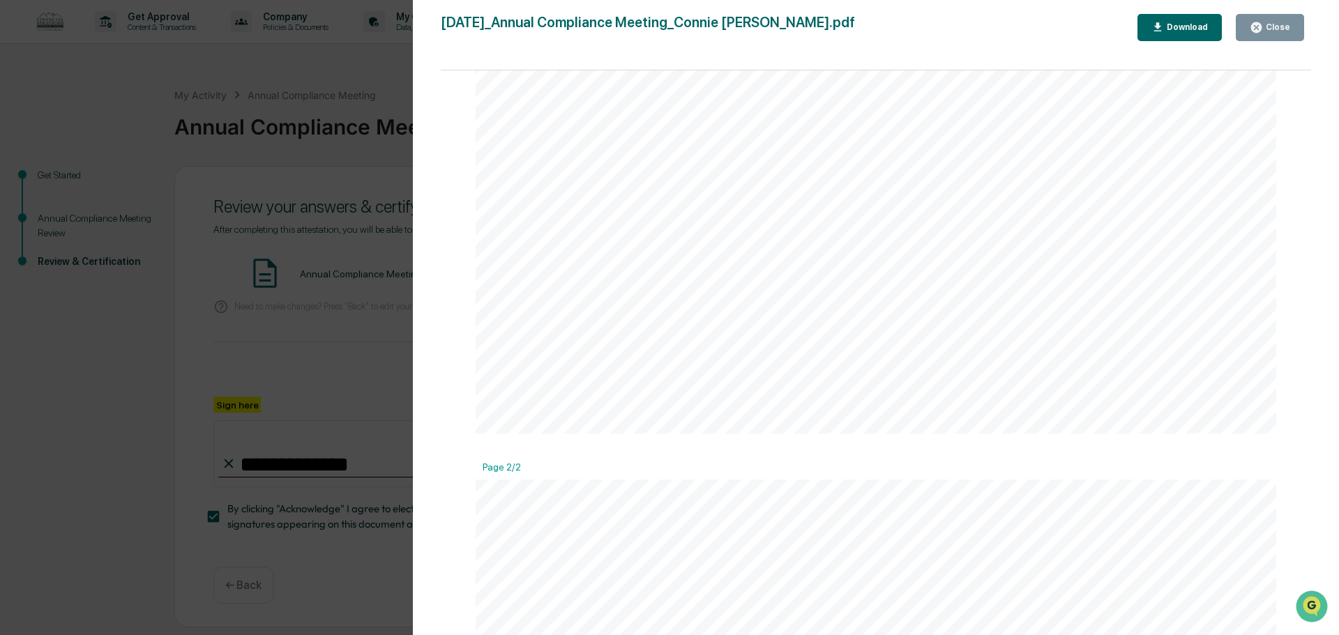
click at [359, 78] on div "Version History 10/03/2025, 06:09 PM Connie Shanks 2025-10-03_Annual Compliance…" at bounding box center [669, 317] width 1339 height 635
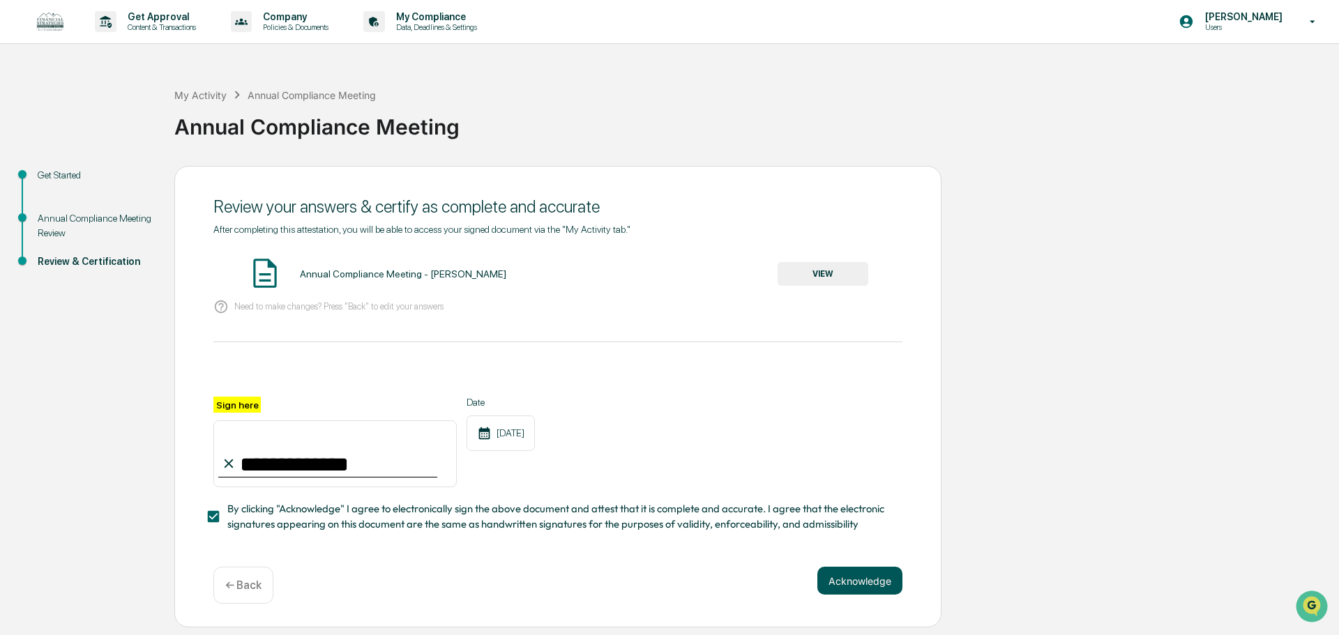
click at [860, 587] on button "Acknowledge" at bounding box center [860, 581] width 85 height 28
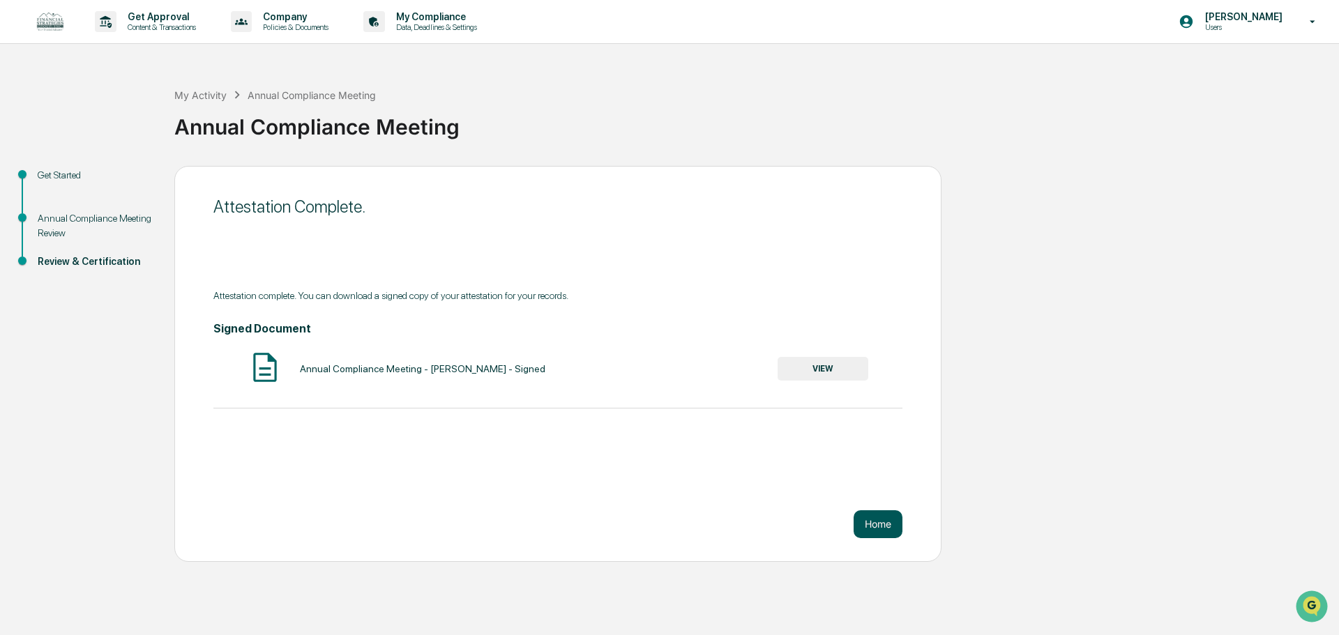
click at [875, 525] on button "Home" at bounding box center [878, 525] width 49 height 28
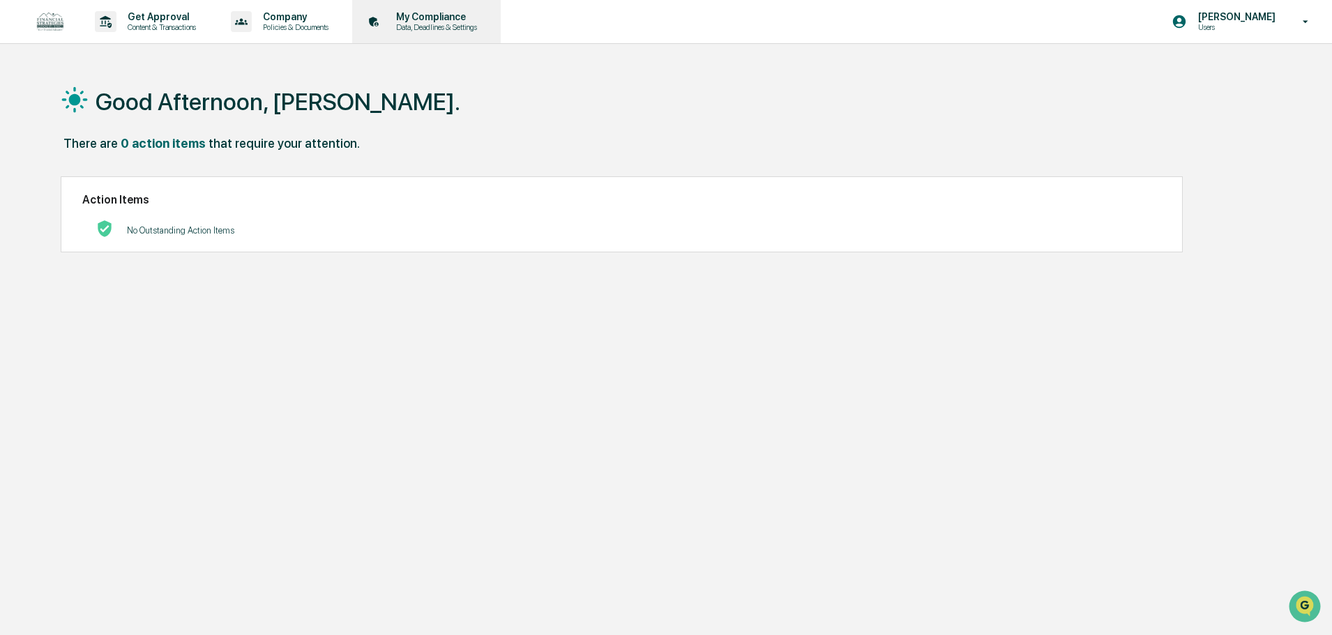
click at [435, 20] on p "My Compliance" at bounding box center [434, 16] width 99 height 11
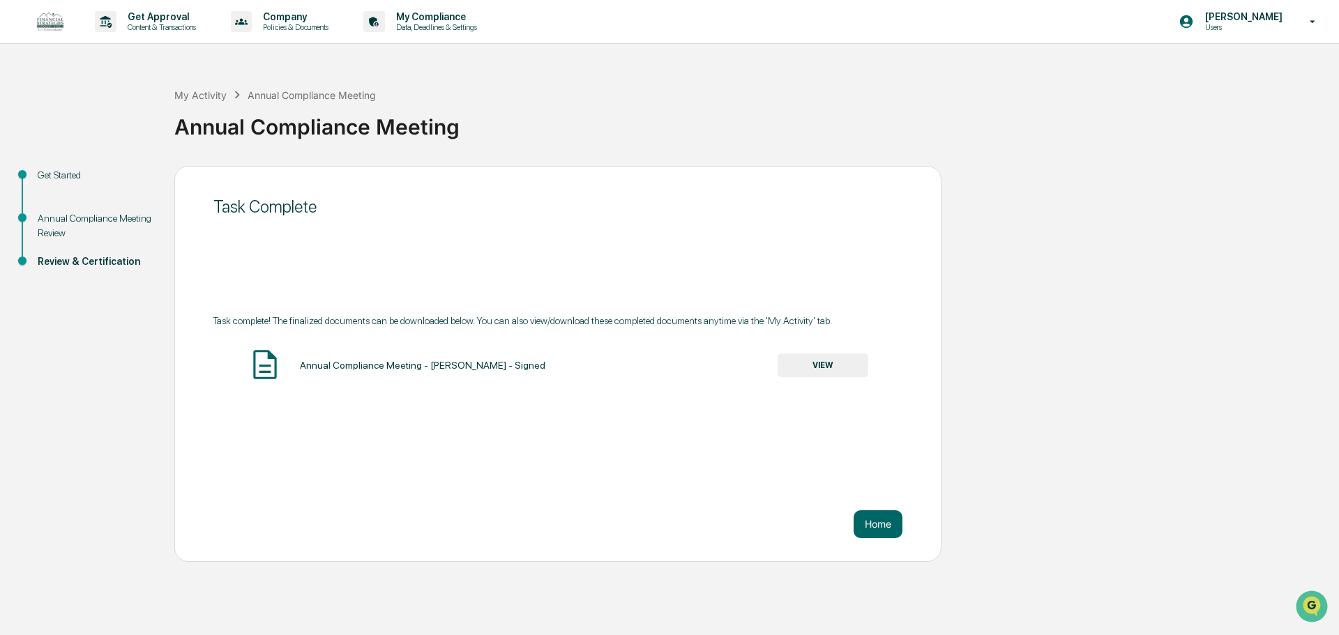
click at [55, 216] on div "Annual Compliance Meeting Review" at bounding box center [95, 225] width 114 height 29
click at [57, 217] on div "Annual Compliance Meeting Review" at bounding box center [95, 225] width 114 height 29
click at [875, 527] on button "Home" at bounding box center [878, 525] width 49 height 28
